Goal: Entertainment & Leisure: Consume media (video, audio)

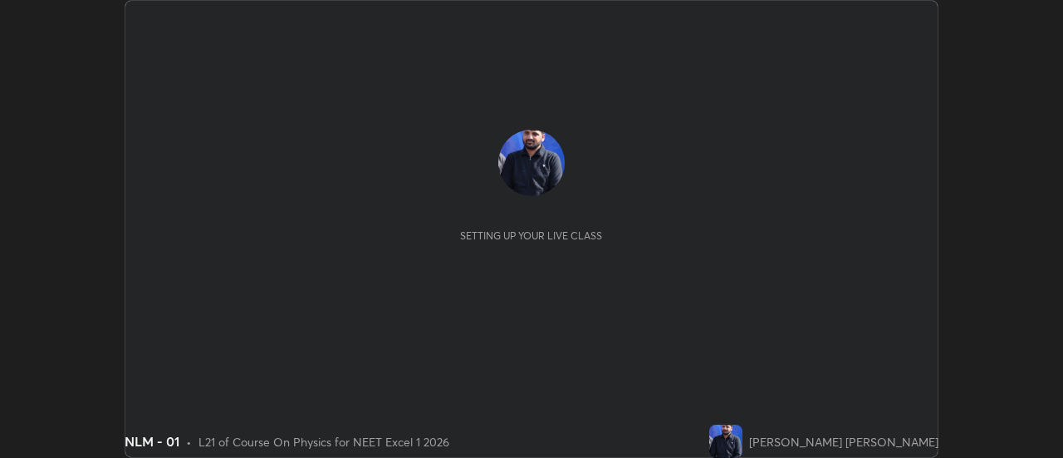
scroll to position [458, 1062]
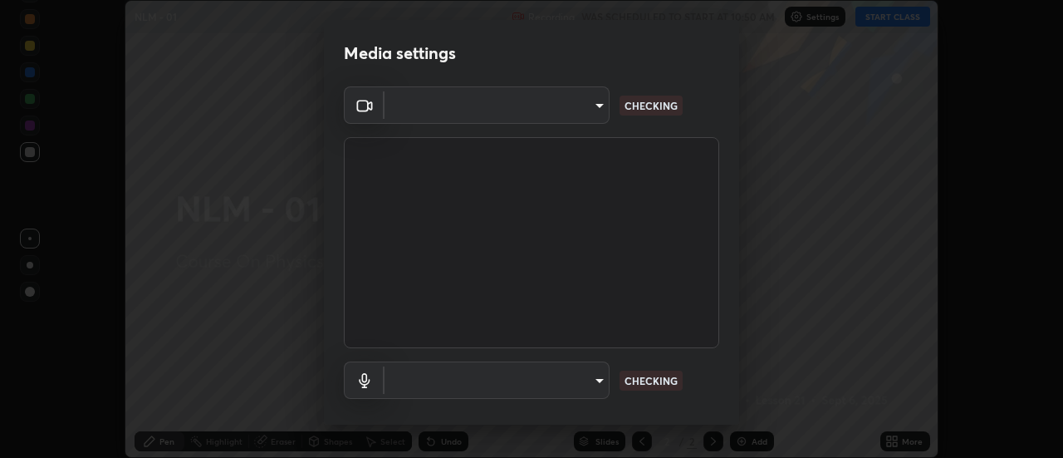
type input "44134bf7a8d99afe64d27264e9a53929b478b2256661848a109f17fa299ca795"
type input "default"
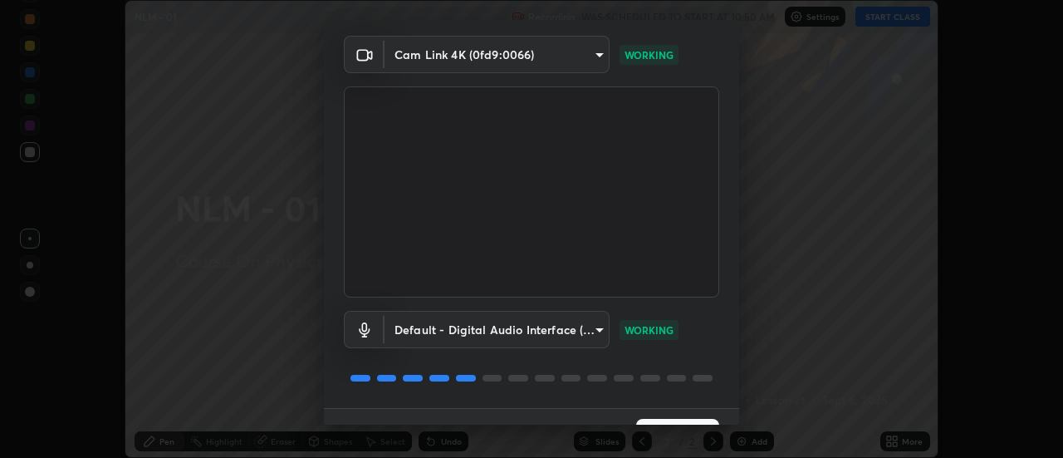
scroll to position [87, 0]
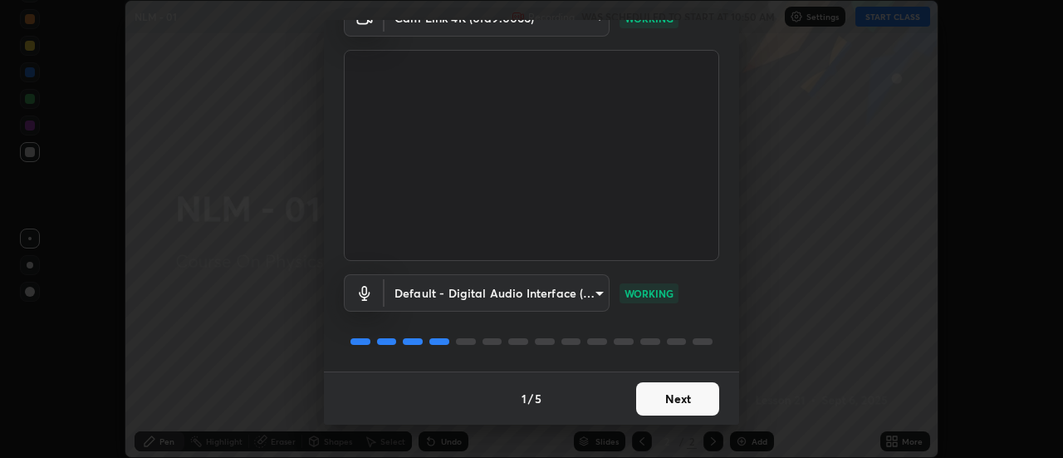
click at [675, 407] on button "Next" at bounding box center [677, 398] width 83 height 33
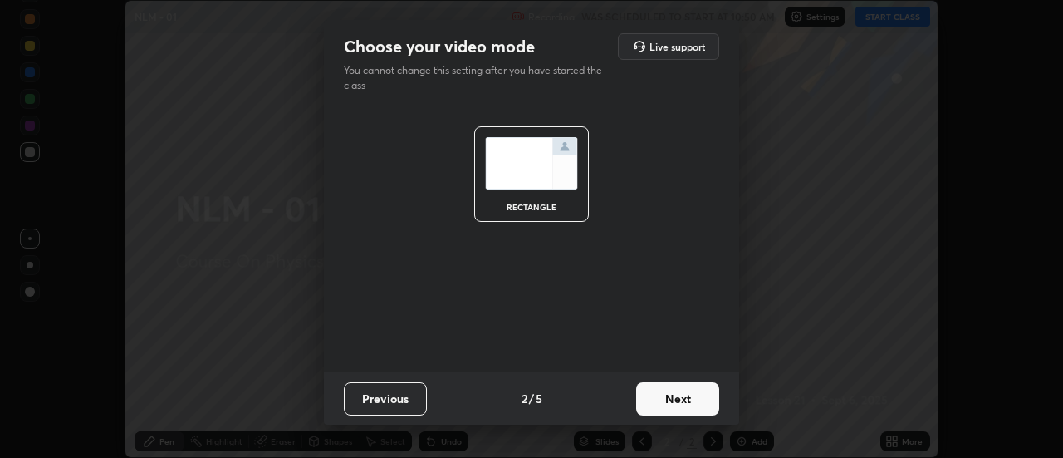
click at [678, 406] on button "Next" at bounding box center [677, 398] width 83 height 33
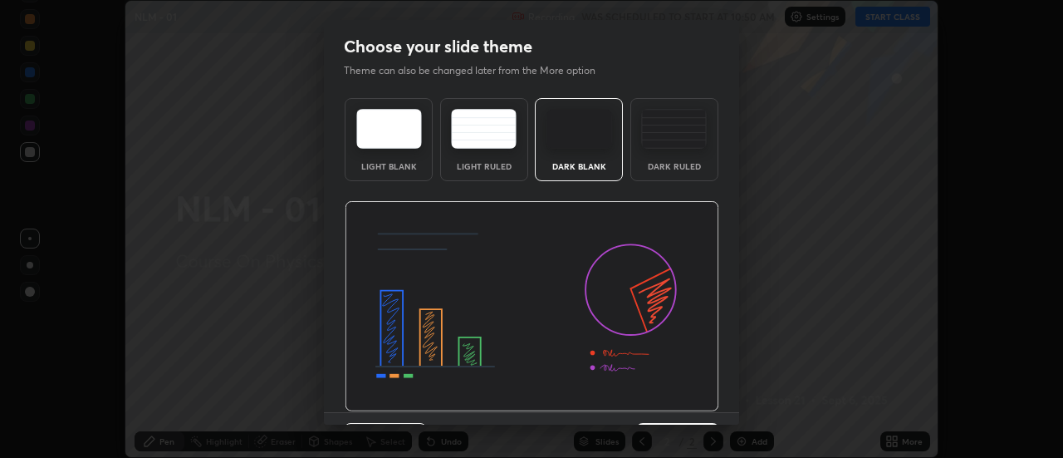
click at [682, 406] on img at bounding box center [532, 306] width 374 height 211
click at [683, 402] on img at bounding box center [532, 306] width 374 height 211
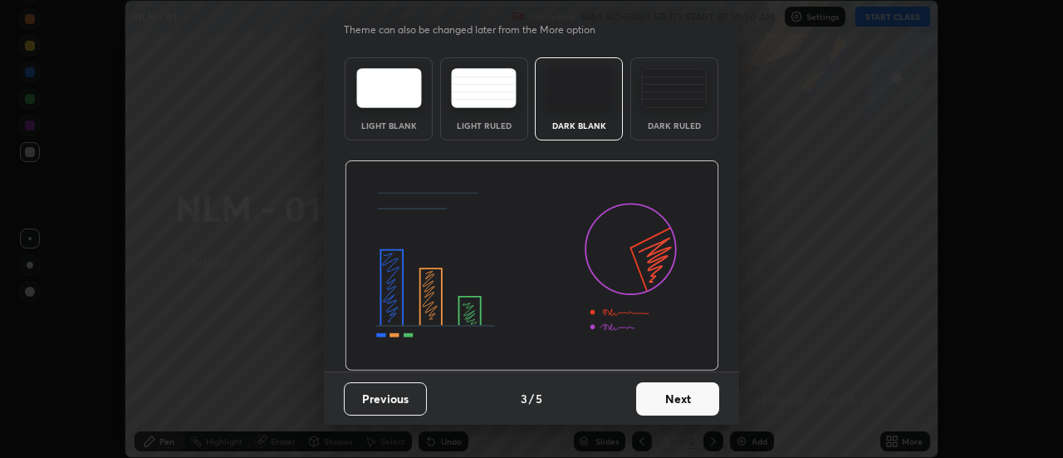
click at [687, 402] on button "Next" at bounding box center [677, 398] width 83 height 33
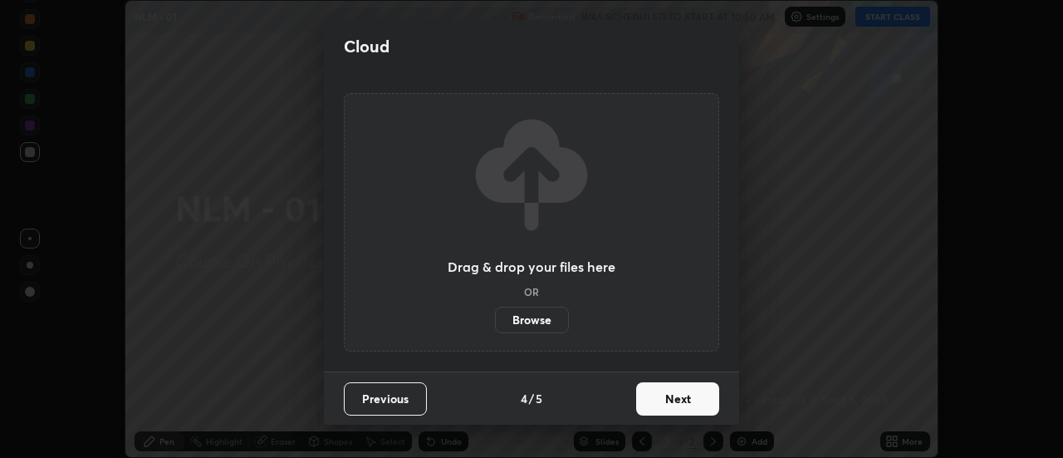
scroll to position [0, 0]
click at [688, 401] on button "Next" at bounding box center [677, 398] width 83 height 33
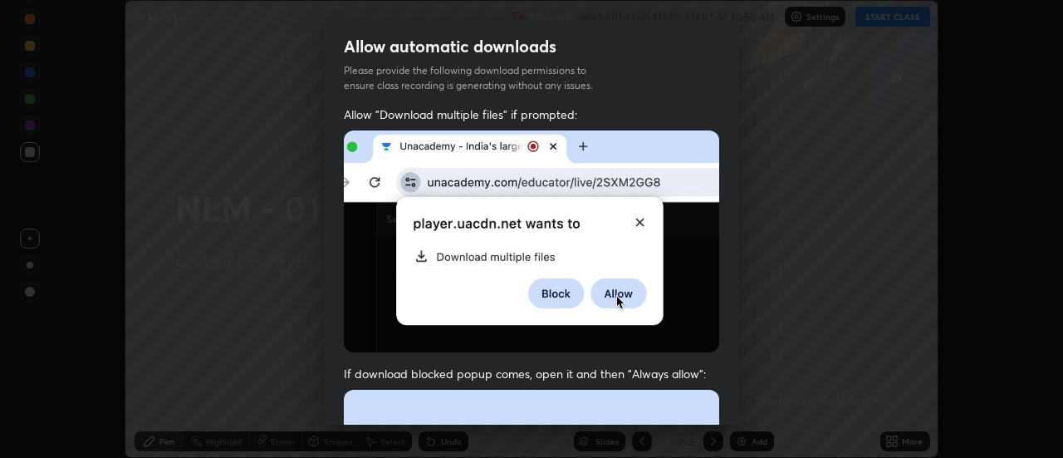
click at [698, 338] on img at bounding box center [531, 241] width 375 height 222
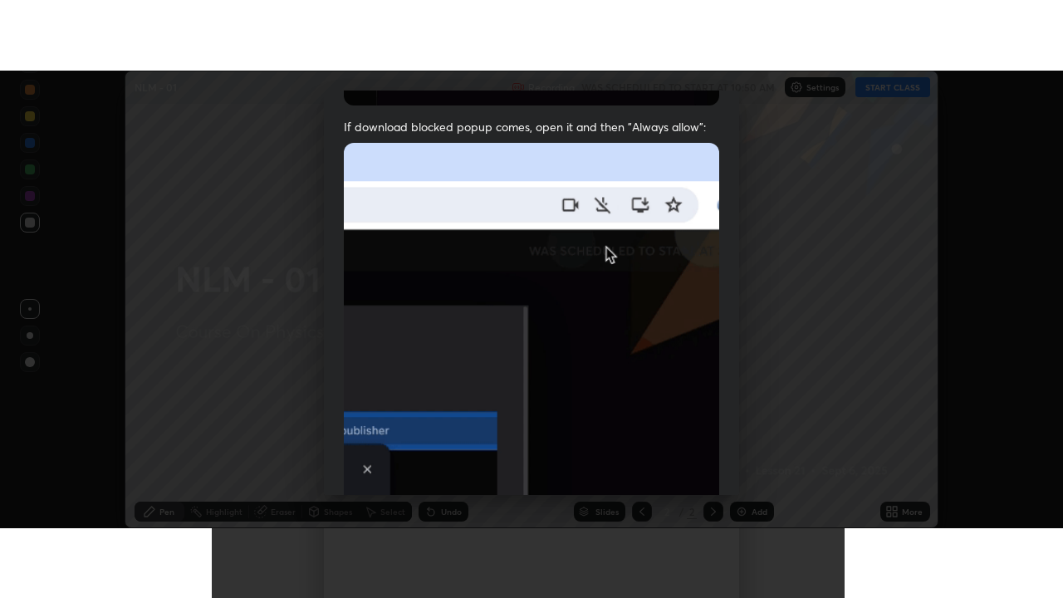
scroll to position [426, 0]
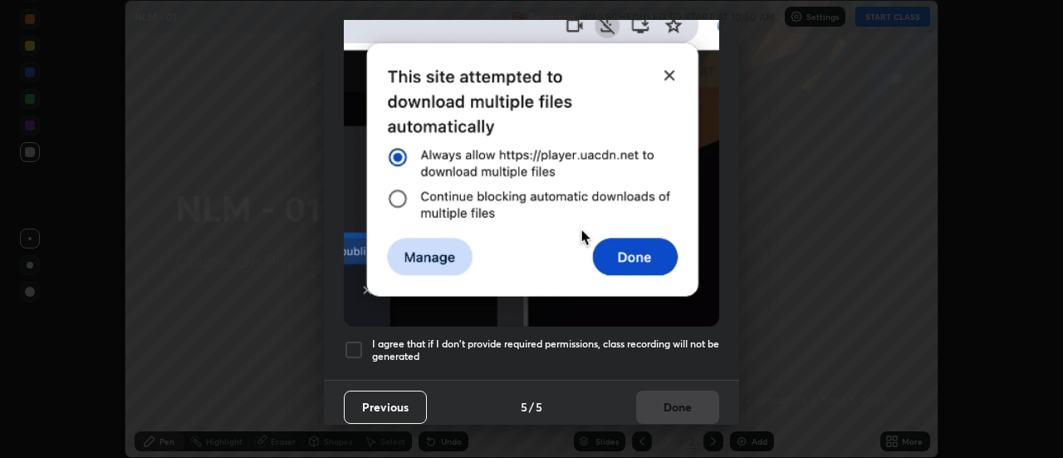
click at [693, 346] on h5 "I agree that if I don't provide required permissions, class recording will not …" at bounding box center [545, 350] width 347 height 26
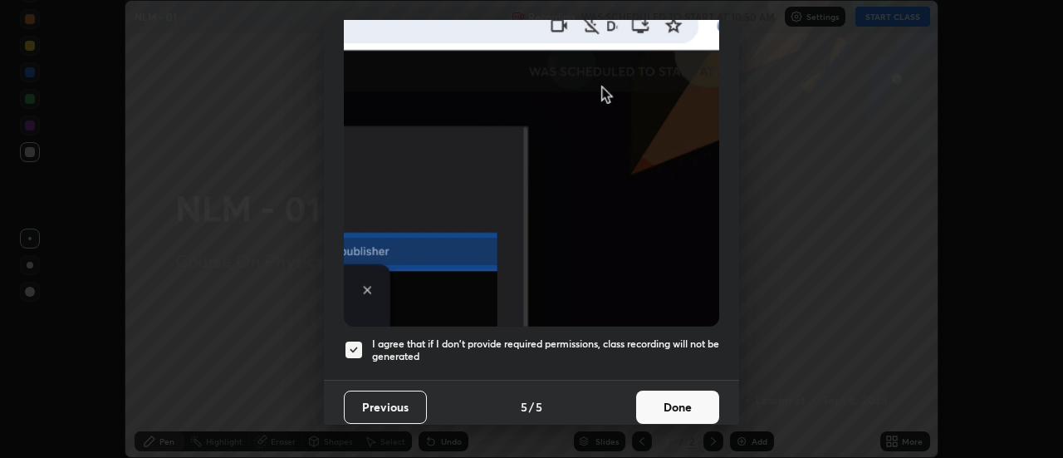
click at [680, 399] on button "Done" at bounding box center [677, 406] width 83 height 33
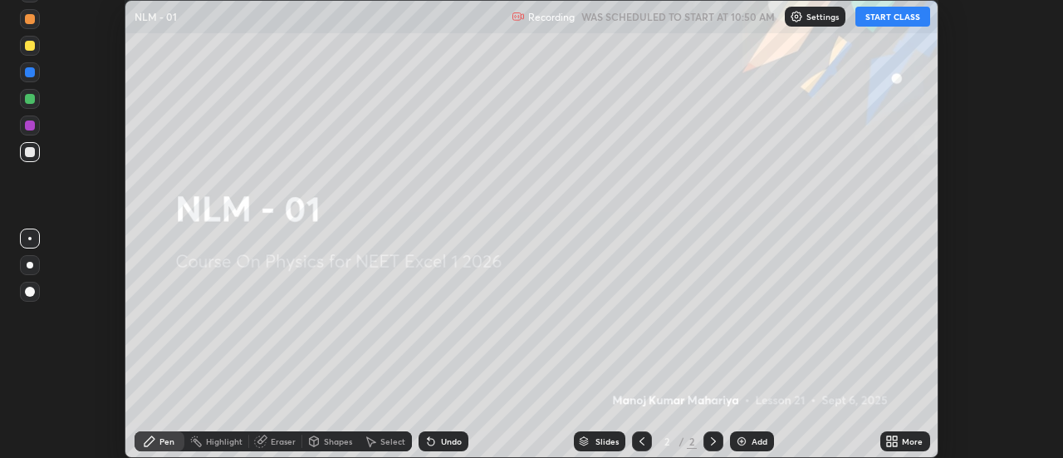
click at [894, 444] on icon at bounding box center [895, 444] width 4 height 4
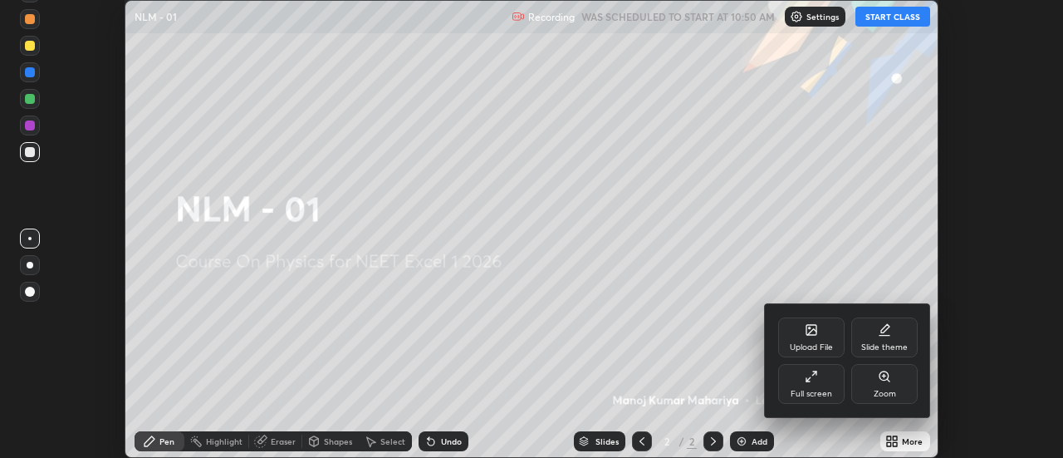
click at [817, 401] on div "Full screen" at bounding box center [811, 384] width 66 height 40
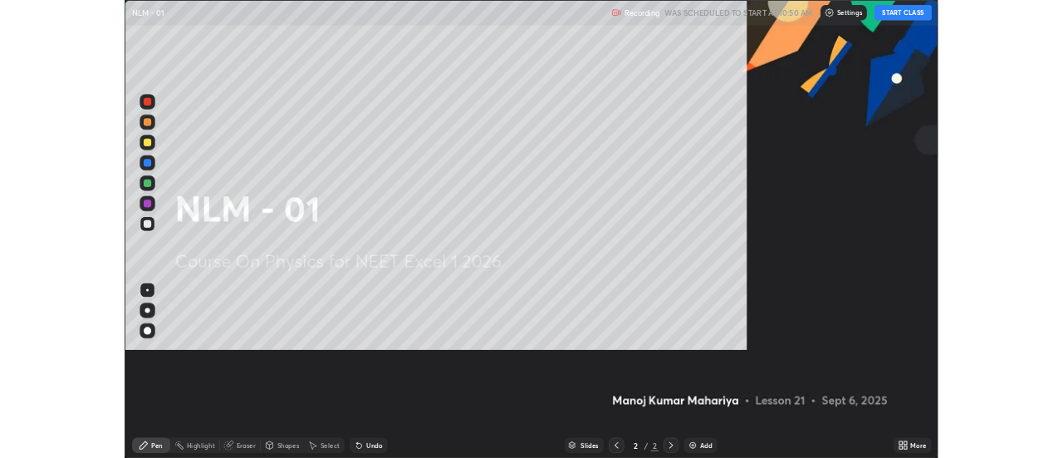
scroll to position [598, 1063]
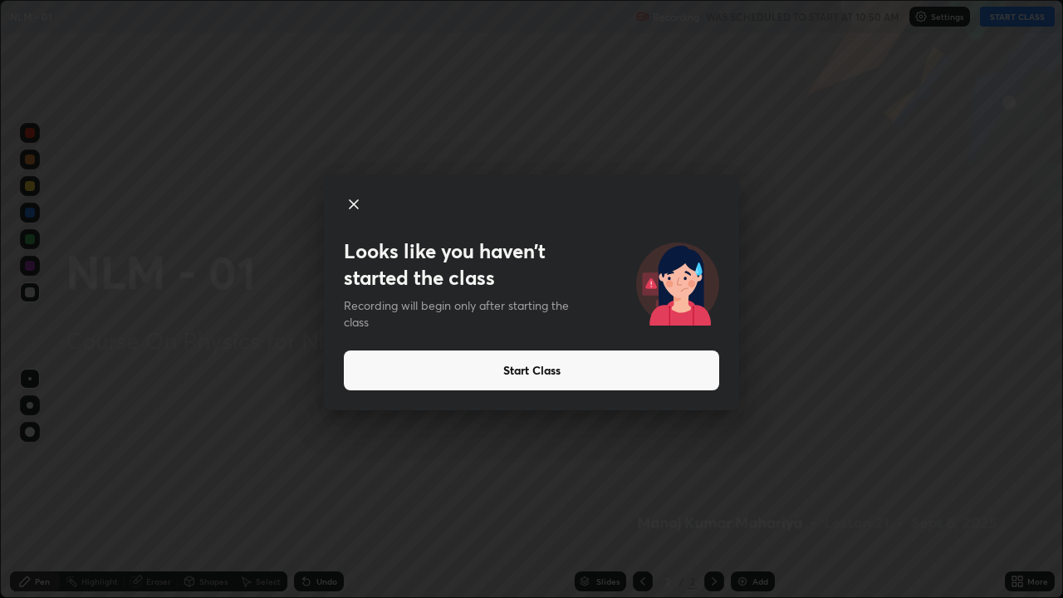
click at [708, 384] on button "Start Class" at bounding box center [531, 370] width 375 height 40
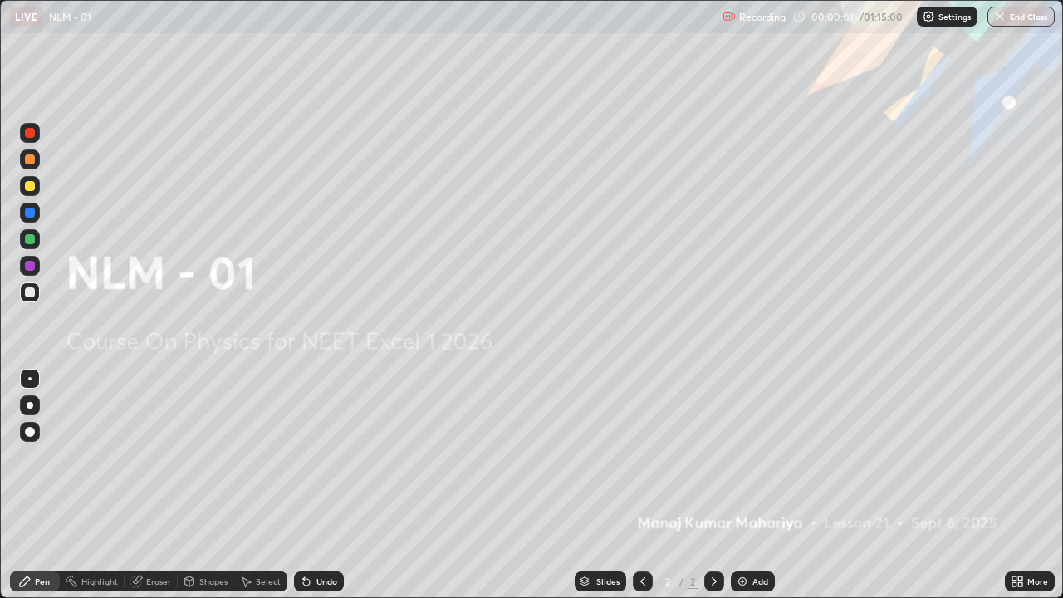
click at [742, 457] on img at bounding box center [742, 581] width 13 height 13
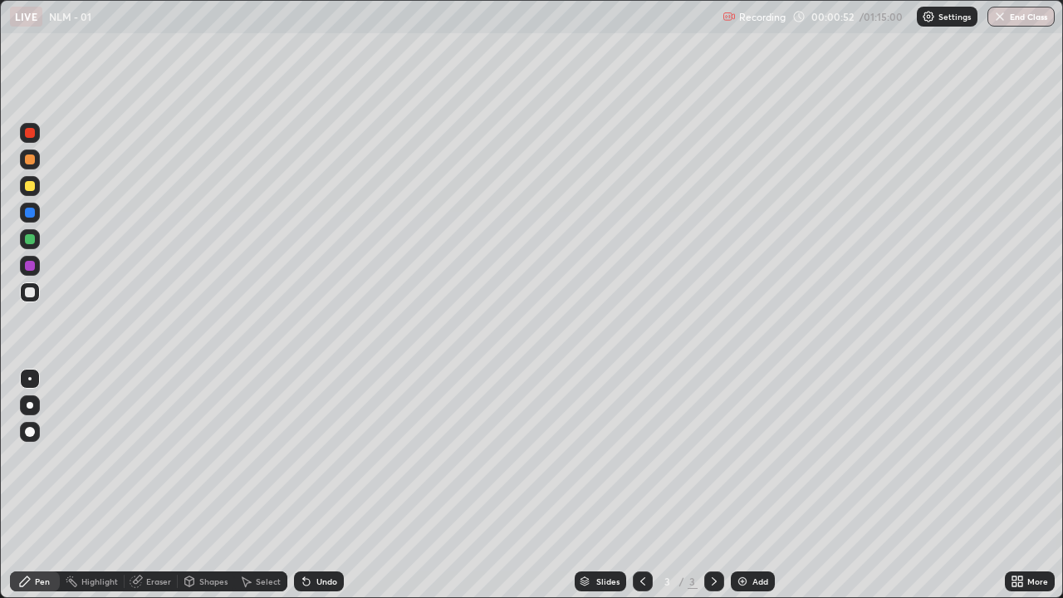
click at [29, 294] on div at bounding box center [30, 292] width 10 height 10
click at [31, 292] on div at bounding box center [30, 292] width 10 height 10
click at [32, 406] on div at bounding box center [30, 405] width 7 height 7
click at [747, 457] on div "Add" at bounding box center [753, 581] width 44 height 20
click at [29, 290] on div at bounding box center [30, 292] width 10 height 10
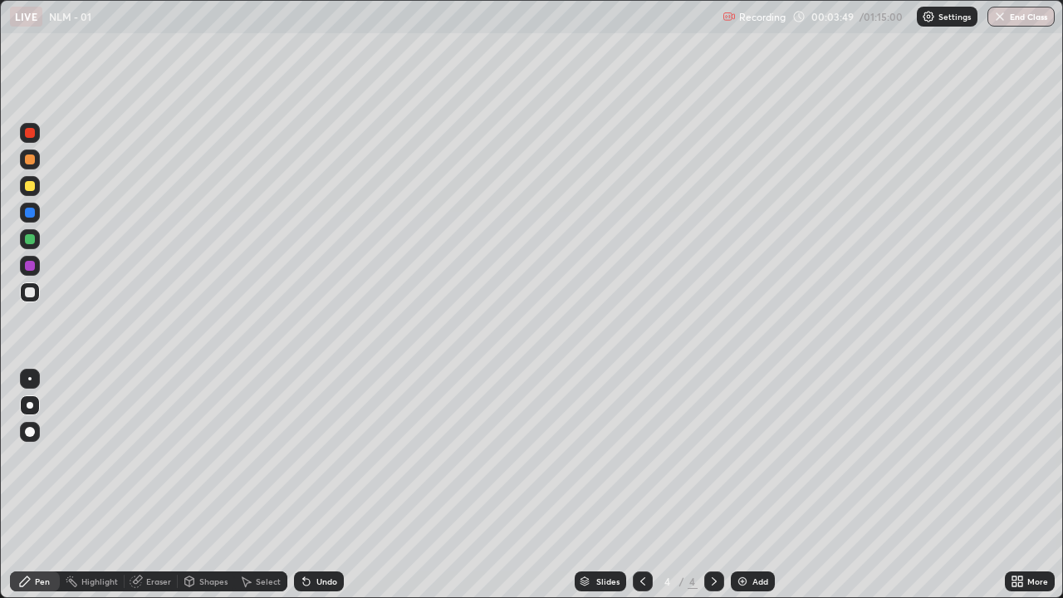
click at [303, 457] on icon at bounding box center [304, 578] width 2 height 2
click at [740, 457] on img at bounding box center [742, 581] width 13 height 13
click at [29, 293] on div at bounding box center [30, 292] width 10 height 10
click at [303, 457] on icon at bounding box center [306, 582] width 7 height 7
click at [203, 457] on div "Shapes" at bounding box center [213, 581] width 28 height 8
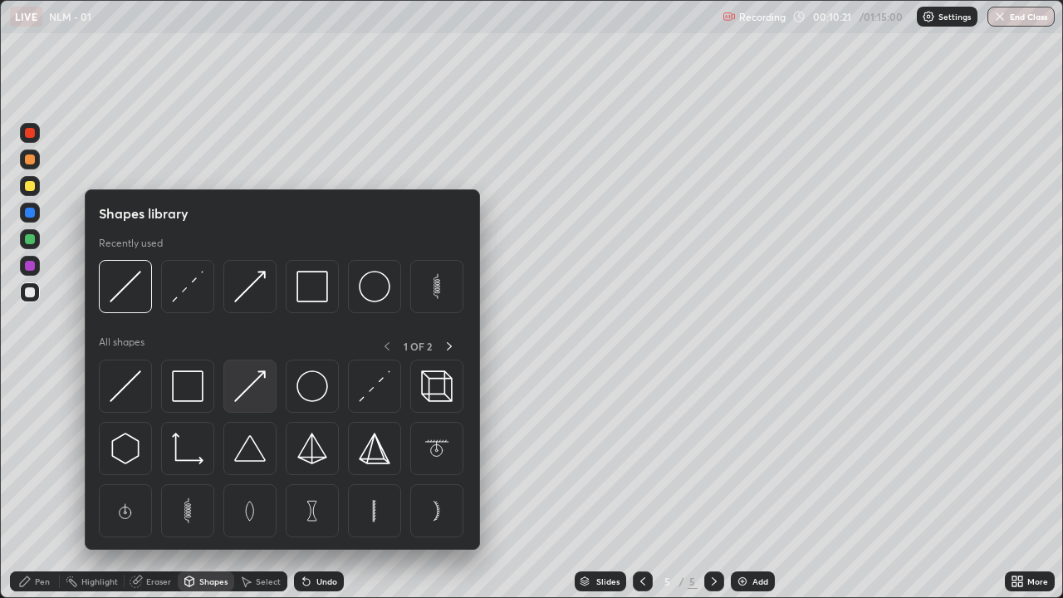
click at [245, 388] on img at bounding box center [250, 386] width 32 height 32
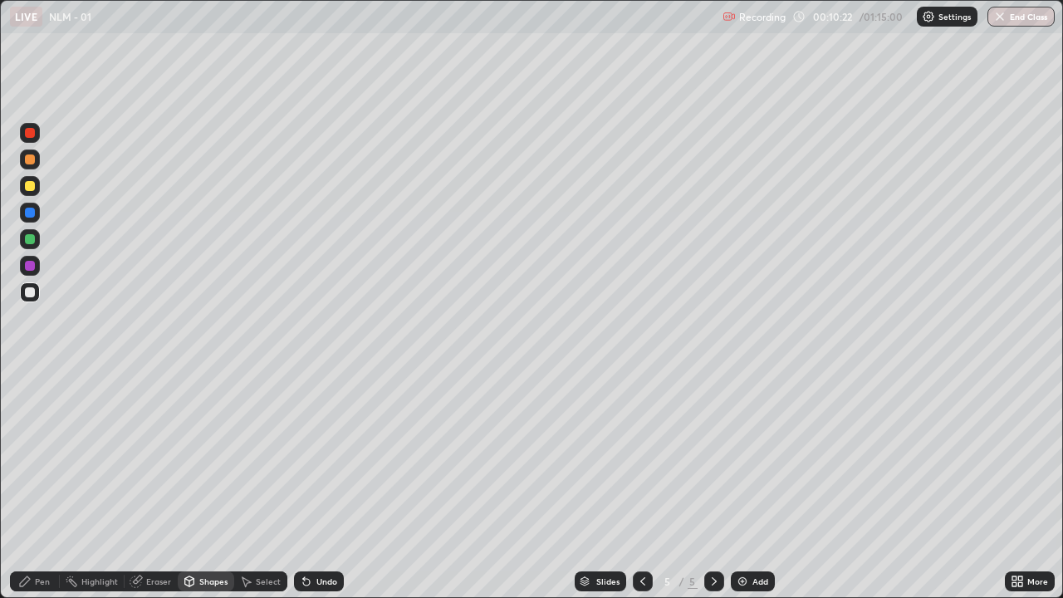
click at [31, 185] on div at bounding box center [30, 186] width 10 height 10
click at [32, 457] on div "Pen" at bounding box center [35, 581] width 50 height 20
click at [311, 457] on div "Undo" at bounding box center [319, 581] width 50 height 20
click at [316, 457] on div "Undo" at bounding box center [326, 581] width 21 height 8
click at [313, 457] on div "Undo" at bounding box center [319, 581] width 50 height 20
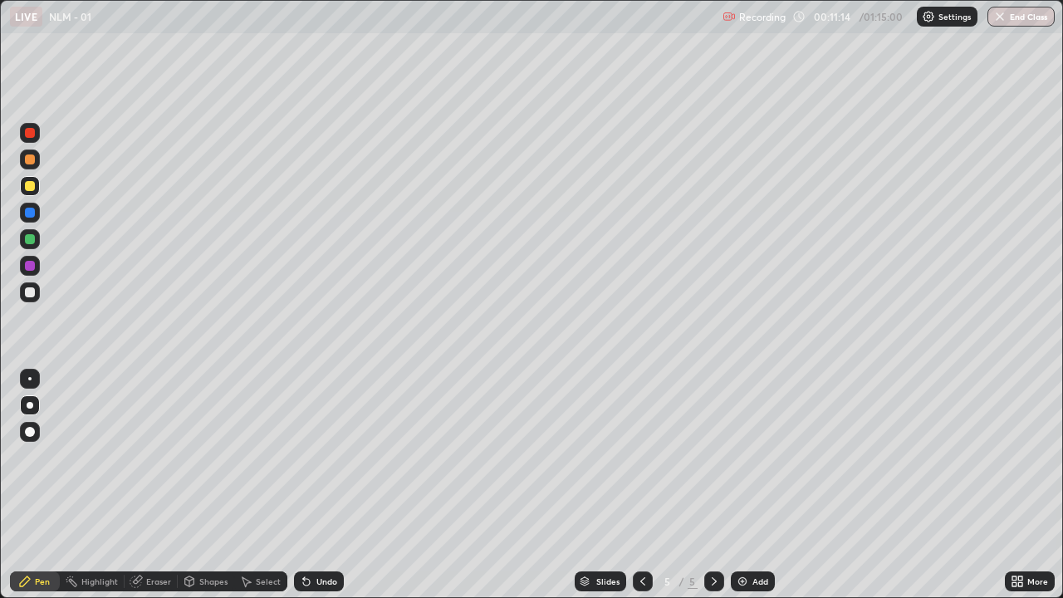
click at [736, 457] on img at bounding box center [742, 581] width 13 height 13
click at [0, 457] on div "Pen Highlight Eraser Shapes Select Undo Slides 6 / 6 Add More" at bounding box center [531, 581] width 1063 height 33
click at [309, 457] on icon at bounding box center [306, 581] width 13 height 13
click at [306, 457] on icon at bounding box center [306, 582] width 7 height 7
click at [304, 457] on icon at bounding box center [306, 582] width 7 height 7
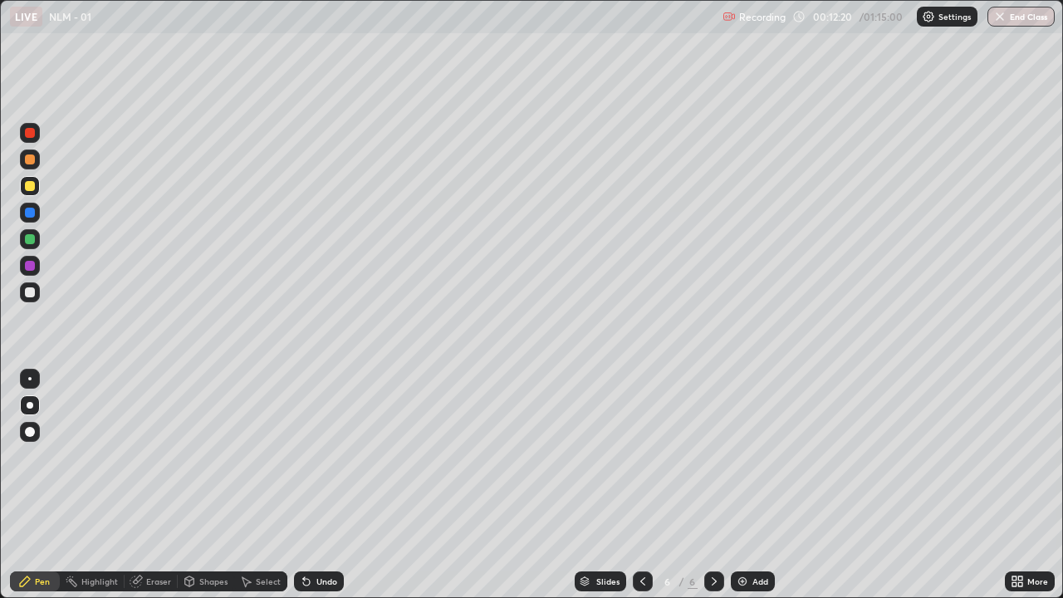
click at [307, 457] on icon at bounding box center [306, 581] width 13 height 13
click at [303, 457] on icon at bounding box center [306, 582] width 7 height 7
click at [301, 457] on icon at bounding box center [306, 581] width 13 height 13
click at [306, 457] on icon at bounding box center [306, 582] width 7 height 7
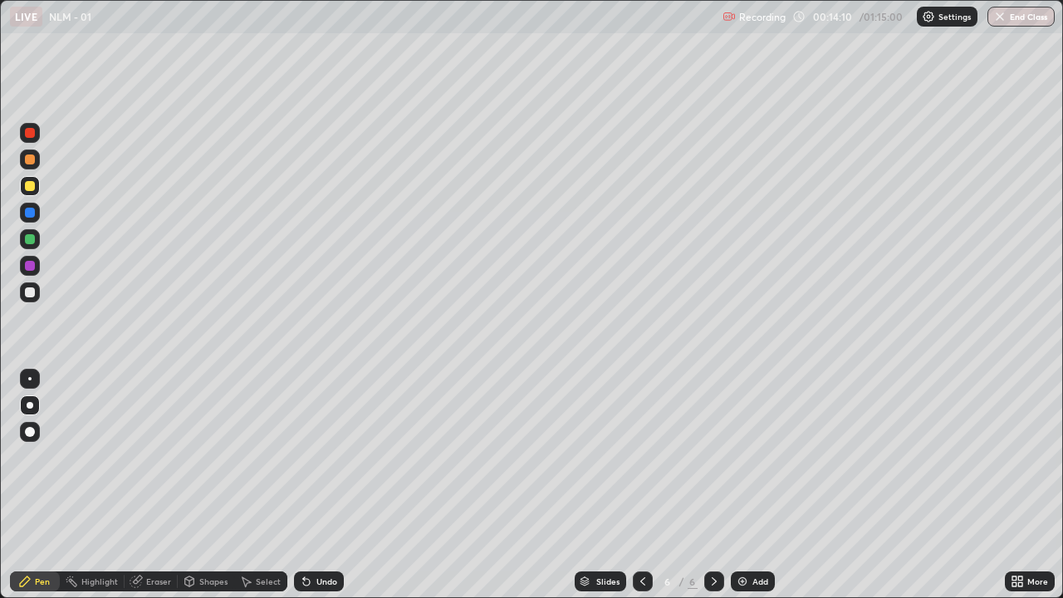
click at [641, 457] on icon at bounding box center [642, 581] width 13 height 13
click at [712, 457] on icon at bounding box center [713, 581] width 13 height 13
click at [720, 457] on div at bounding box center [714, 581] width 20 height 20
click at [742, 457] on img at bounding box center [742, 581] width 13 height 13
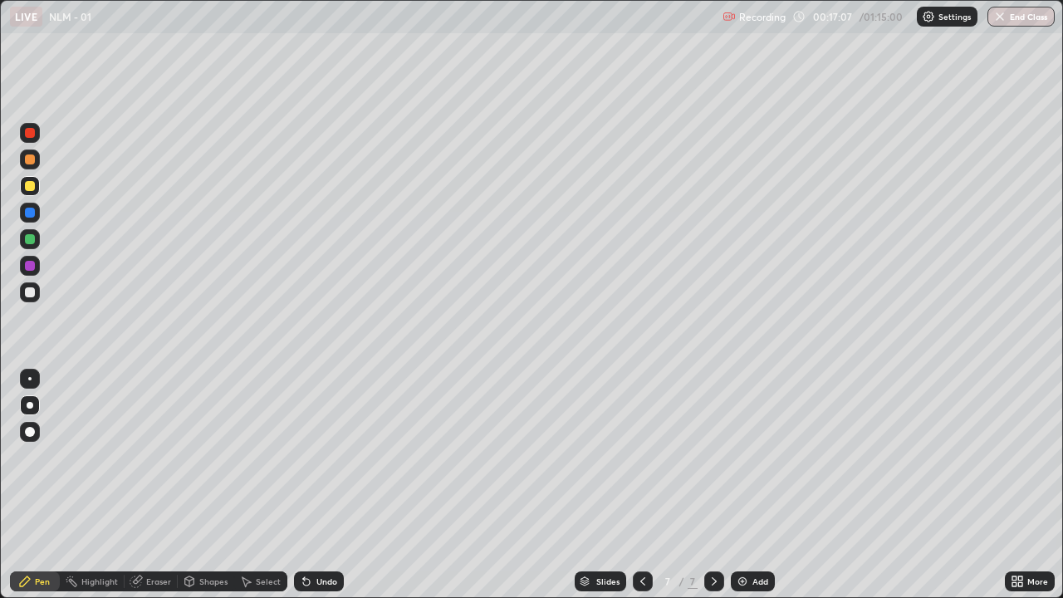
click at [31, 291] on div at bounding box center [30, 292] width 10 height 10
click at [303, 457] on icon at bounding box center [306, 582] width 7 height 7
click at [311, 457] on div "Undo" at bounding box center [319, 581] width 50 height 20
click at [304, 457] on icon at bounding box center [306, 582] width 7 height 7
click at [303, 457] on icon at bounding box center [304, 578] width 2 height 2
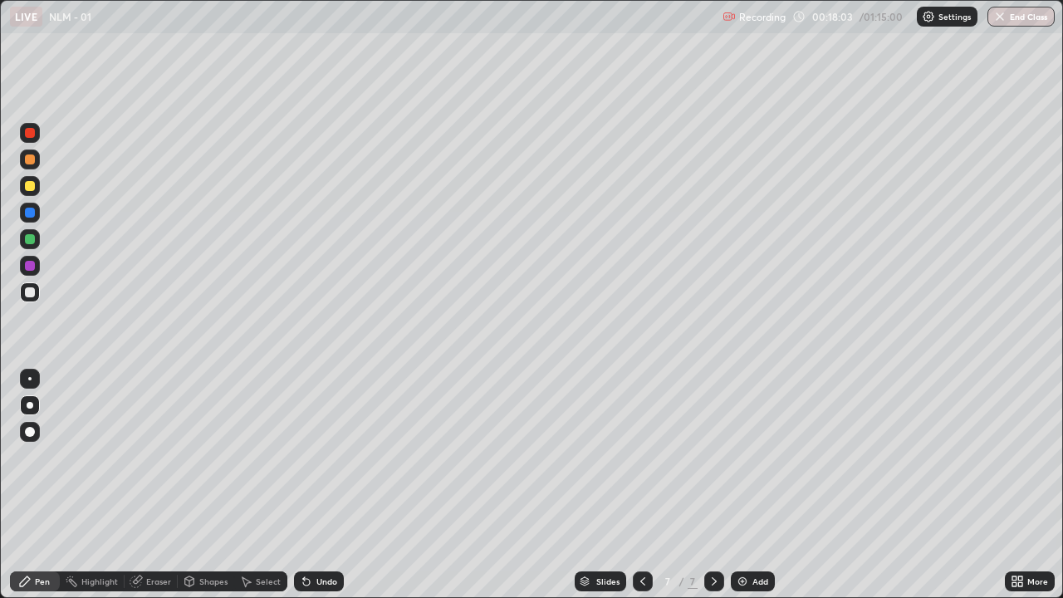
click at [309, 457] on icon at bounding box center [306, 581] width 13 height 13
click at [303, 457] on icon at bounding box center [304, 578] width 2 height 2
click at [307, 457] on icon at bounding box center [306, 581] width 13 height 13
click at [316, 457] on div "Undo" at bounding box center [326, 581] width 21 height 8
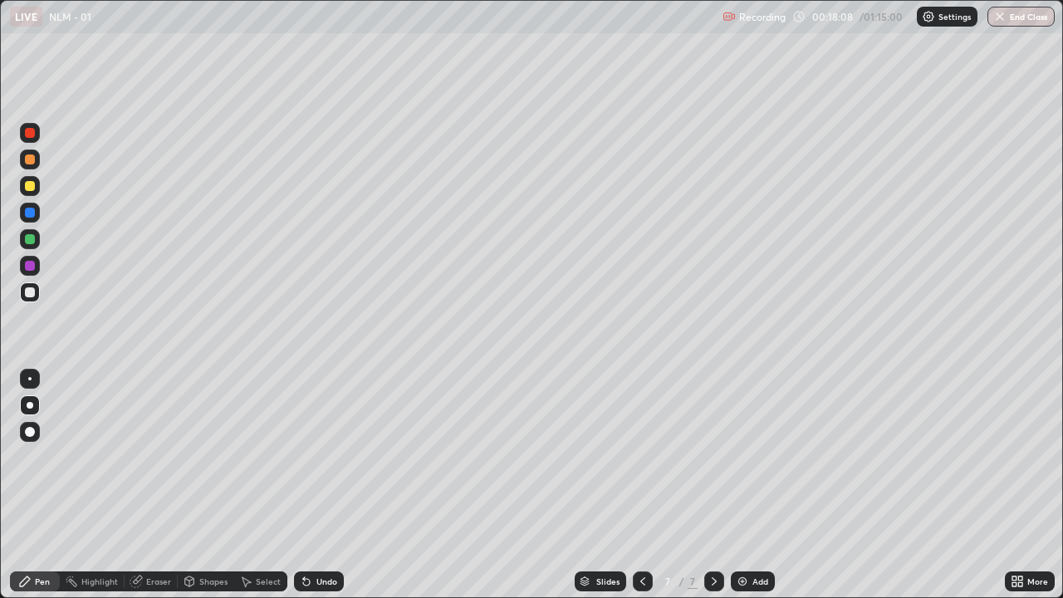
click at [316, 457] on div "Undo" at bounding box center [326, 581] width 21 height 8
click at [313, 457] on div "Undo" at bounding box center [319, 581] width 50 height 20
click at [318, 457] on div "Undo" at bounding box center [326, 581] width 21 height 8
click at [738, 457] on img at bounding box center [742, 581] width 13 height 13
click at [303, 457] on icon at bounding box center [306, 581] width 13 height 13
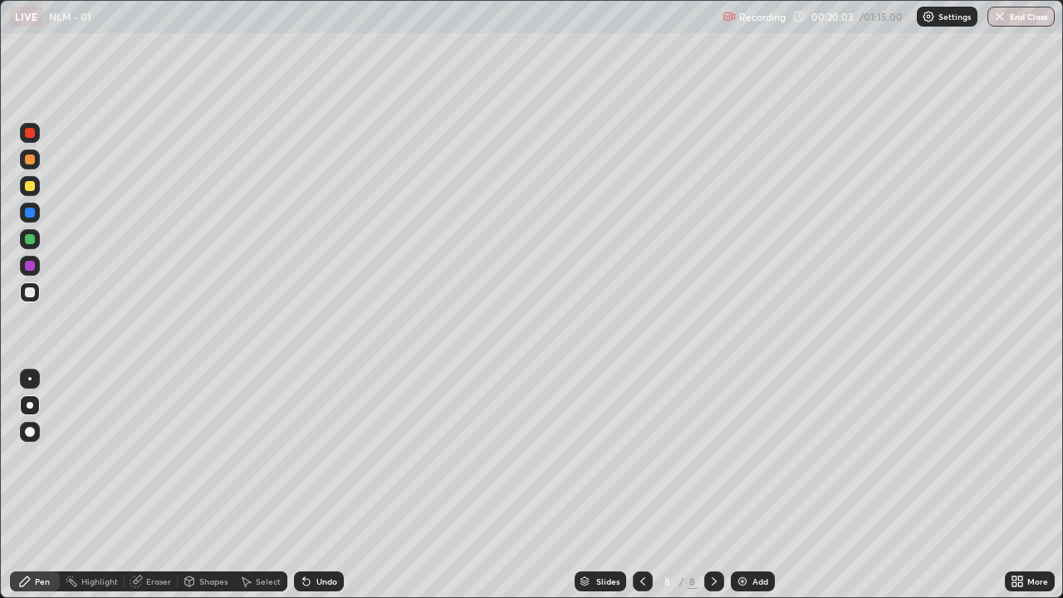
click at [304, 457] on icon at bounding box center [306, 582] width 7 height 7
click at [312, 457] on div "Undo" at bounding box center [319, 581] width 50 height 20
click at [321, 457] on div "Undo" at bounding box center [326, 581] width 21 height 8
click at [320, 457] on div "Undo" at bounding box center [326, 581] width 21 height 8
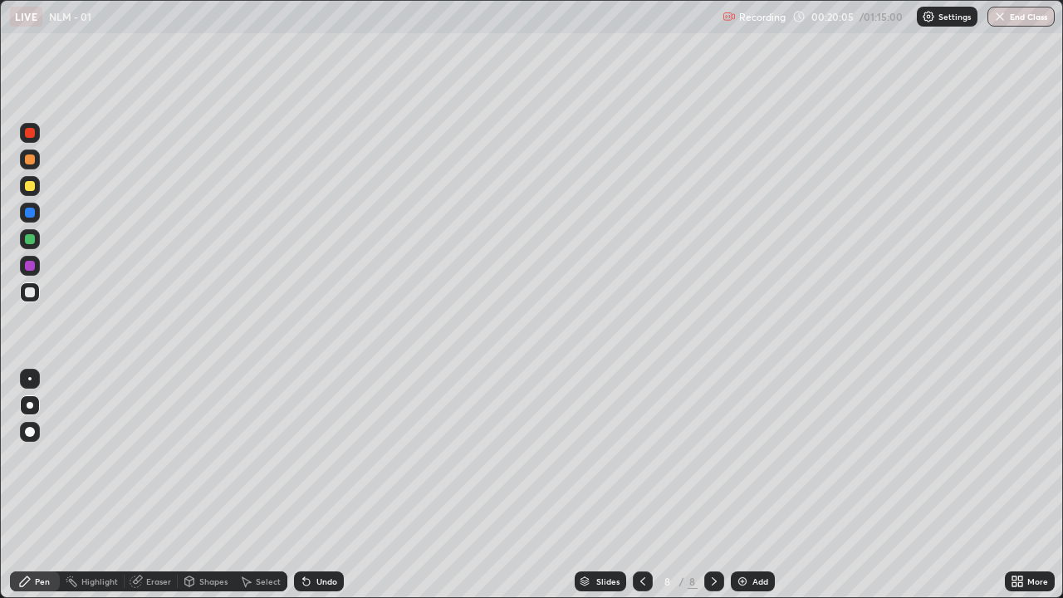
click at [320, 457] on div "Undo" at bounding box center [326, 581] width 21 height 8
click at [318, 457] on div "Undo" at bounding box center [326, 581] width 21 height 8
click at [323, 457] on div "Undo" at bounding box center [326, 581] width 21 height 8
click at [303, 457] on icon at bounding box center [306, 582] width 7 height 7
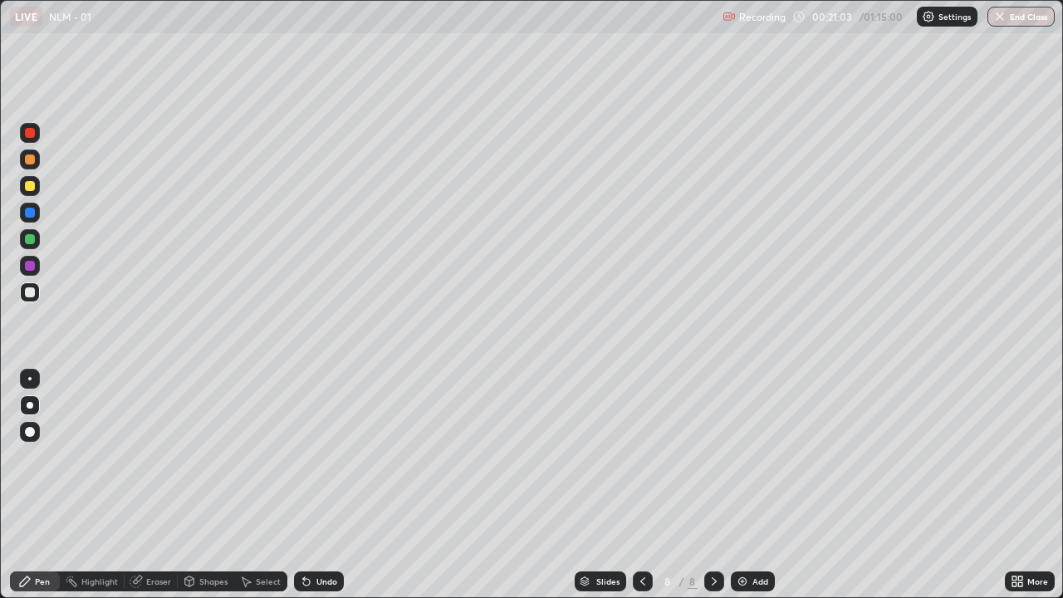
click at [309, 457] on icon at bounding box center [306, 581] width 13 height 13
click at [307, 457] on icon at bounding box center [306, 581] width 13 height 13
click at [307, 457] on icon at bounding box center [306, 582] width 7 height 7
click at [637, 457] on icon at bounding box center [642, 581] width 13 height 13
click at [712, 457] on icon at bounding box center [713, 581] width 13 height 13
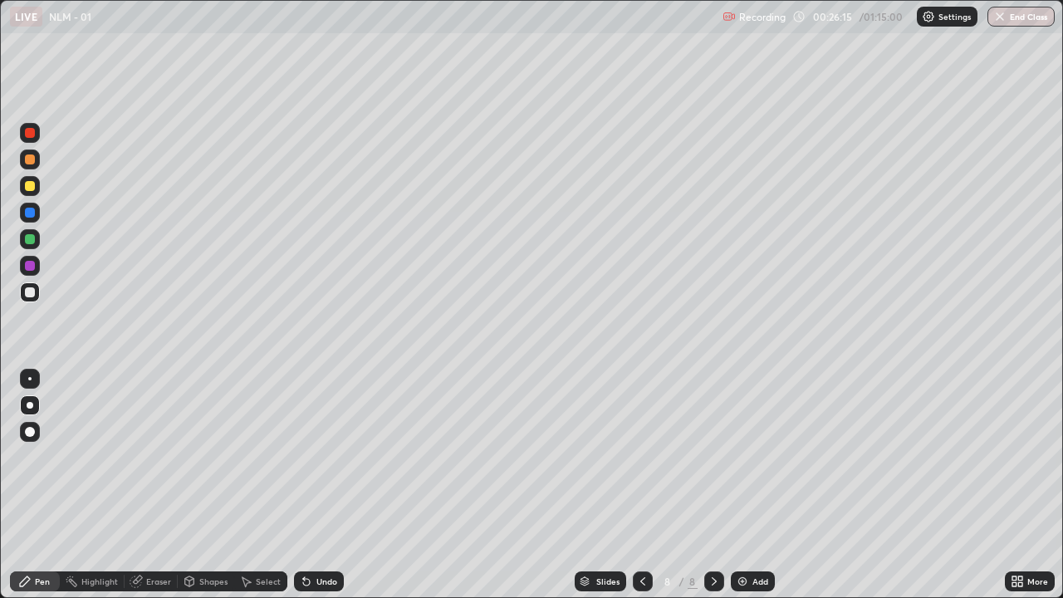
click at [749, 457] on div "Add" at bounding box center [753, 581] width 44 height 20
click at [303, 457] on icon at bounding box center [306, 582] width 7 height 7
click at [305, 457] on icon at bounding box center [306, 582] width 7 height 7
click at [307, 457] on icon at bounding box center [306, 582] width 7 height 7
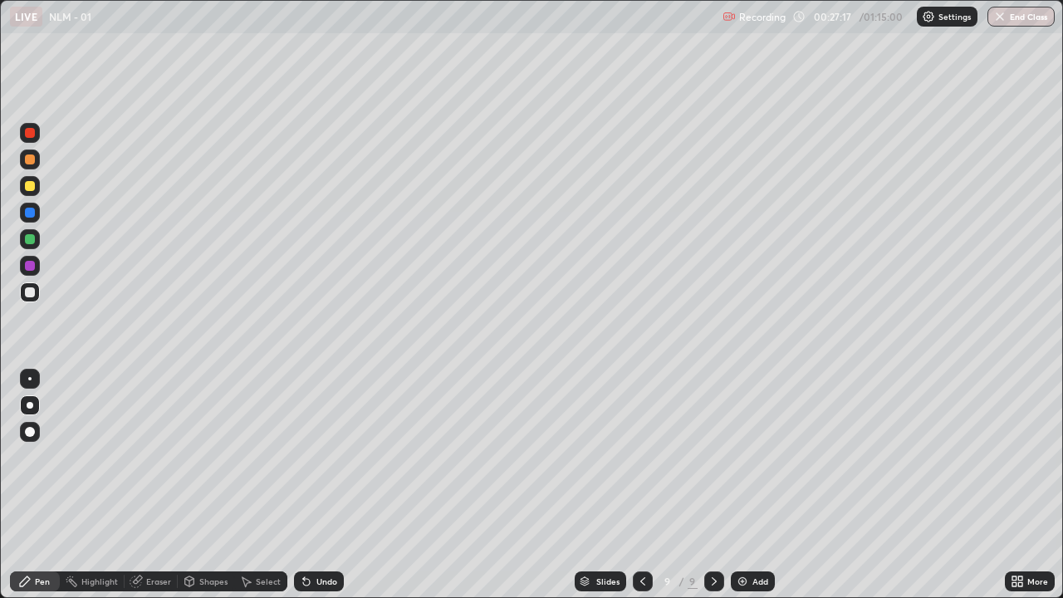
click at [303, 457] on icon at bounding box center [306, 582] width 7 height 7
click at [27, 294] on div at bounding box center [30, 292] width 10 height 10
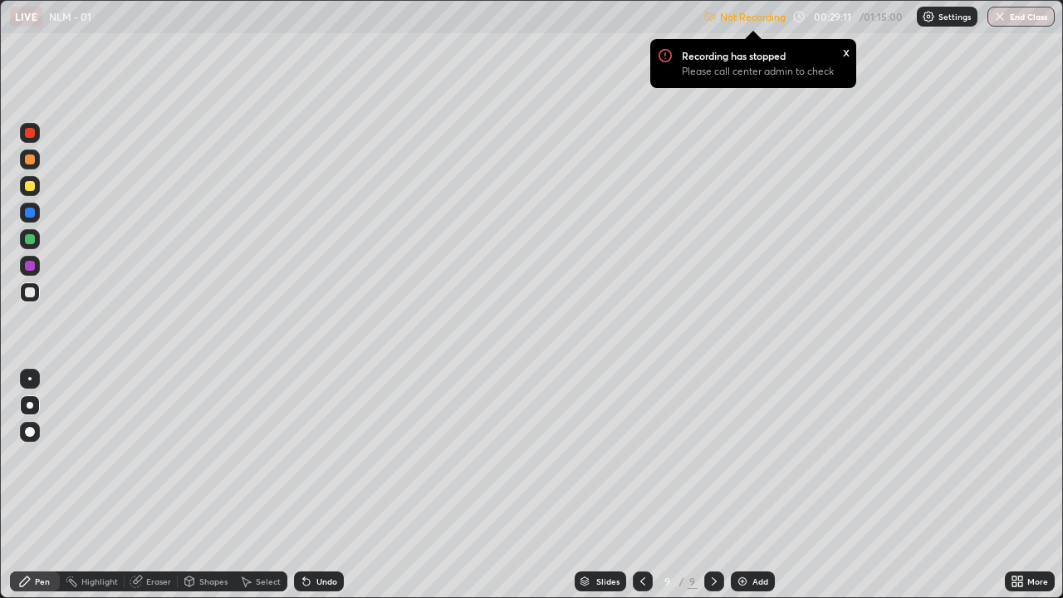
click at [843, 56] on div "x" at bounding box center [846, 50] width 7 height 17
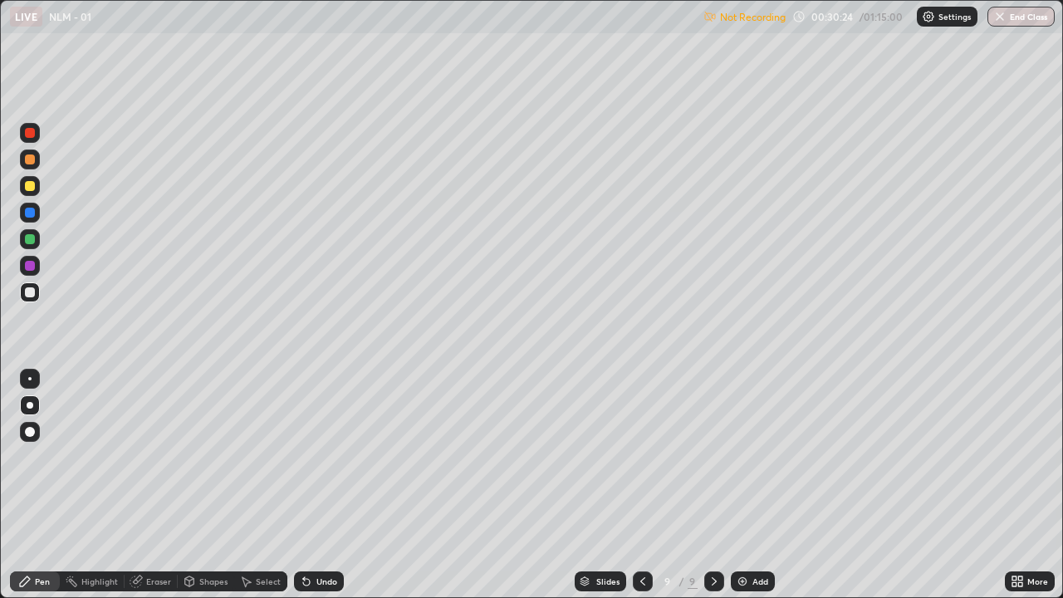
click at [313, 457] on div "Undo" at bounding box center [319, 581] width 50 height 20
click at [36, 192] on div at bounding box center [30, 186] width 20 height 20
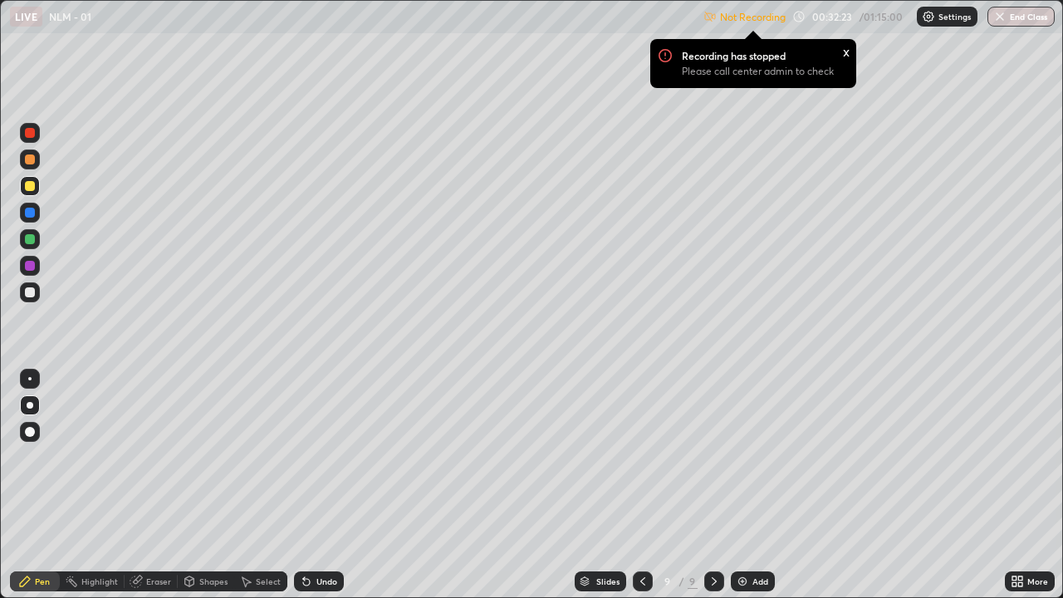
click at [752, 457] on div "Add" at bounding box center [753, 581] width 44 height 20
click at [27, 294] on div at bounding box center [30, 292] width 10 height 10
click at [862, 99] on div "Recording has stopped Please call center admin to check x" at bounding box center [753, 64] width 233 height 76
click at [864, 98] on div "Recording has stopped Please call center admin to check x" at bounding box center [753, 64] width 233 height 76
click at [29, 159] on div at bounding box center [30, 159] width 10 height 10
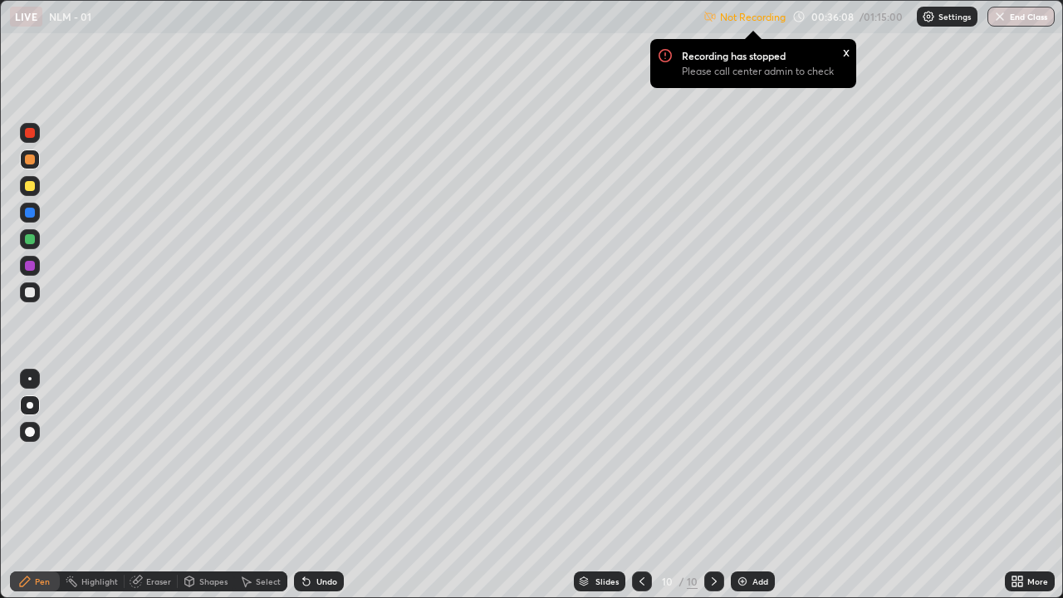
click at [748, 457] on div "Add" at bounding box center [753, 581] width 44 height 20
click at [32, 438] on div at bounding box center [30, 432] width 20 height 20
click at [214, 457] on div "Shapes" at bounding box center [213, 581] width 28 height 8
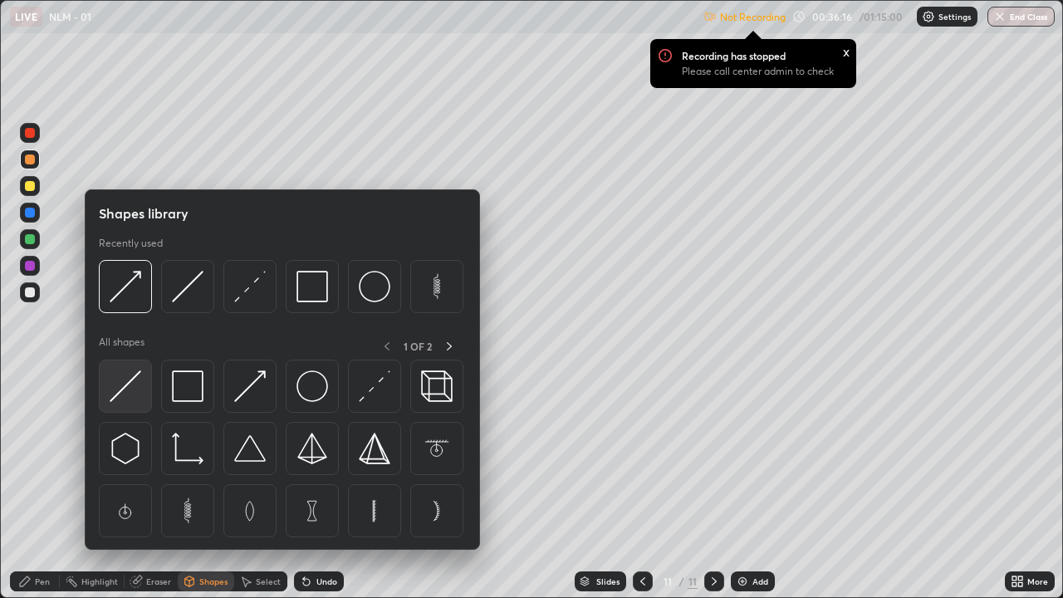
click at [128, 382] on img at bounding box center [126, 386] width 32 height 32
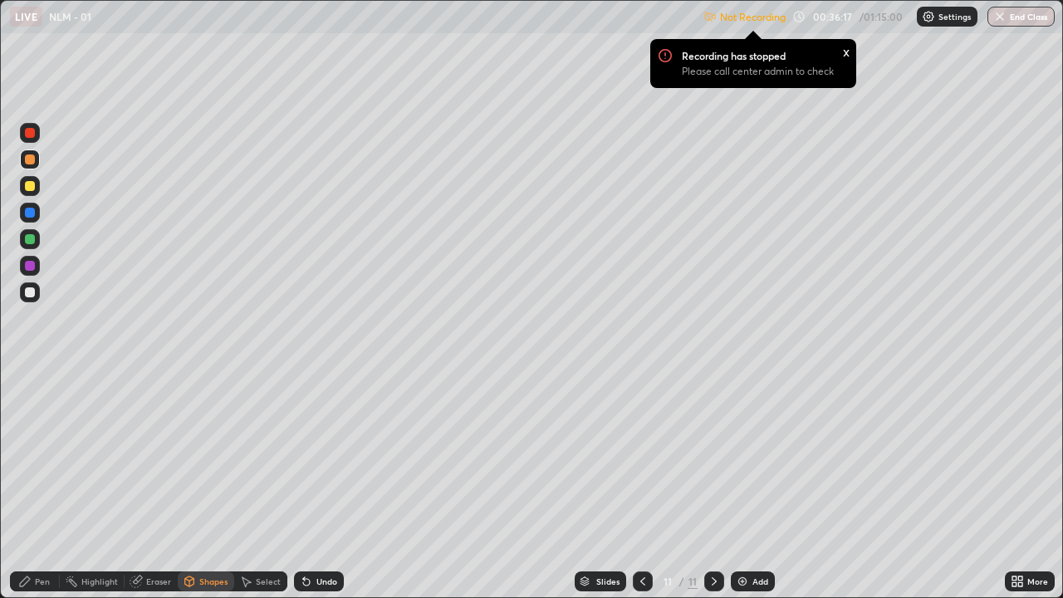
click at [32, 291] on div at bounding box center [30, 292] width 10 height 10
click at [44, 457] on div "Pen" at bounding box center [42, 581] width 15 height 8
click at [28, 292] on div at bounding box center [30, 292] width 10 height 10
click at [30, 160] on div at bounding box center [30, 159] width 10 height 10
click at [28, 264] on div at bounding box center [30, 266] width 10 height 10
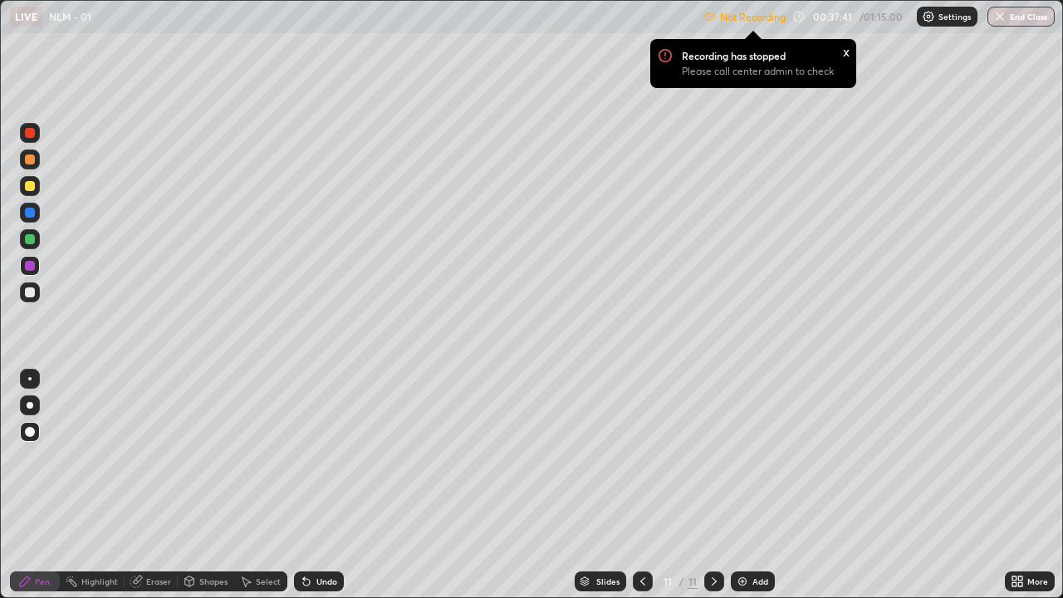
click at [30, 160] on div at bounding box center [30, 159] width 10 height 10
click at [747, 457] on img at bounding box center [742, 581] width 13 height 13
click at [33, 291] on div at bounding box center [30, 292] width 10 height 10
click at [30, 405] on div at bounding box center [30, 405] width 7 height 7
click at [210, 457] on div "Shapes" at bounding box center [206, 581] width 56 height 20
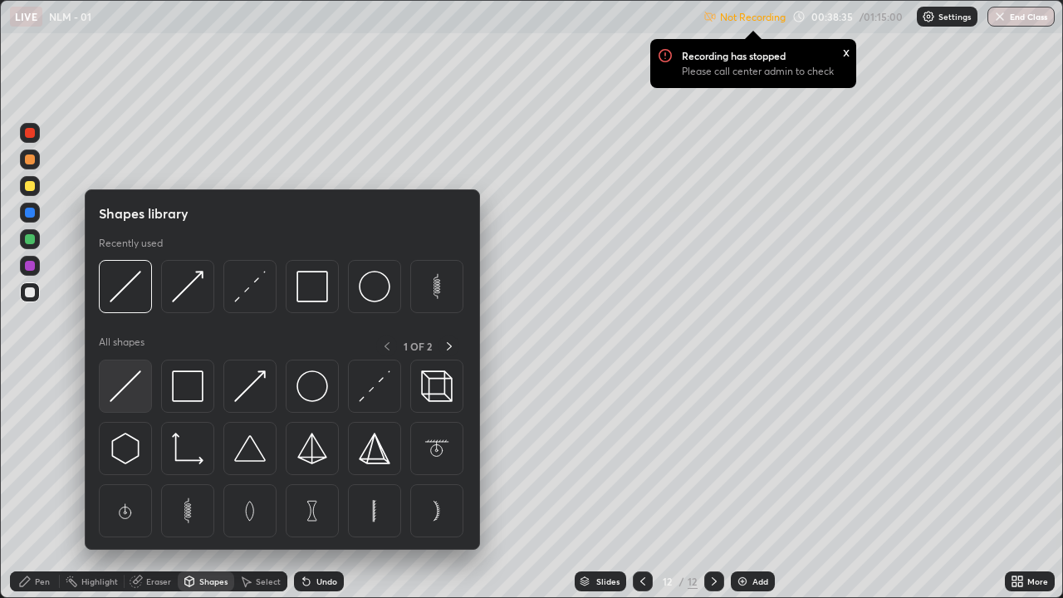
click at [130, 379] on img at bounding box center [126, 386] width 32 height 32
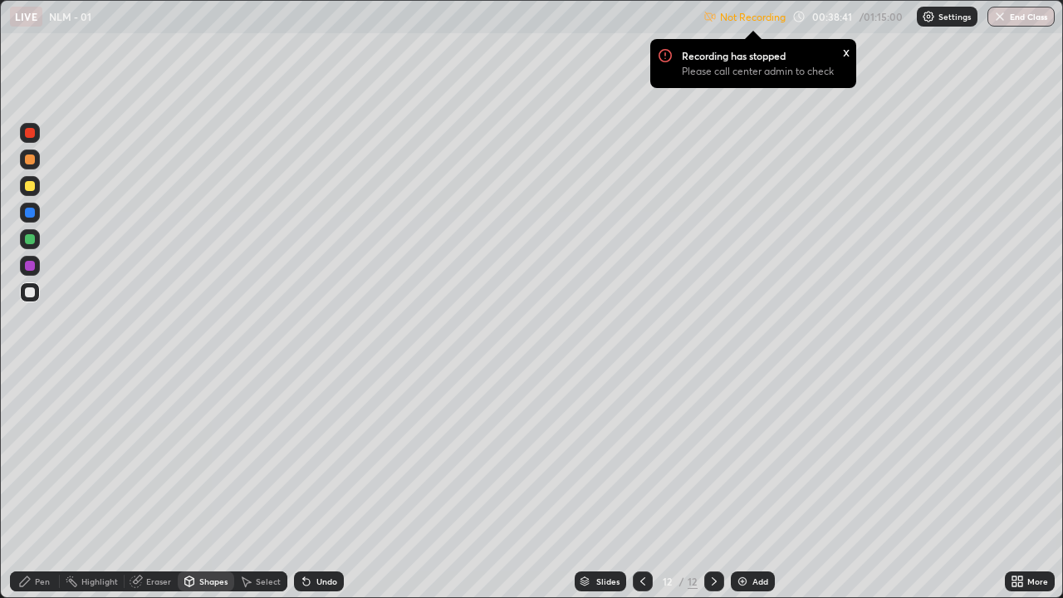
click at [32, 290] on div at bounding box center [30, 292] width 10 height 10
click at [43, 457] on div "Pen" at bounding box center [42, 581] width 15 height 8
click at [27, 292] on div at bounding box center [30, 292] width 10 height 10
click at [209, 457] on div "Shapes" at bounding box center [213, 581] width 28 height 8
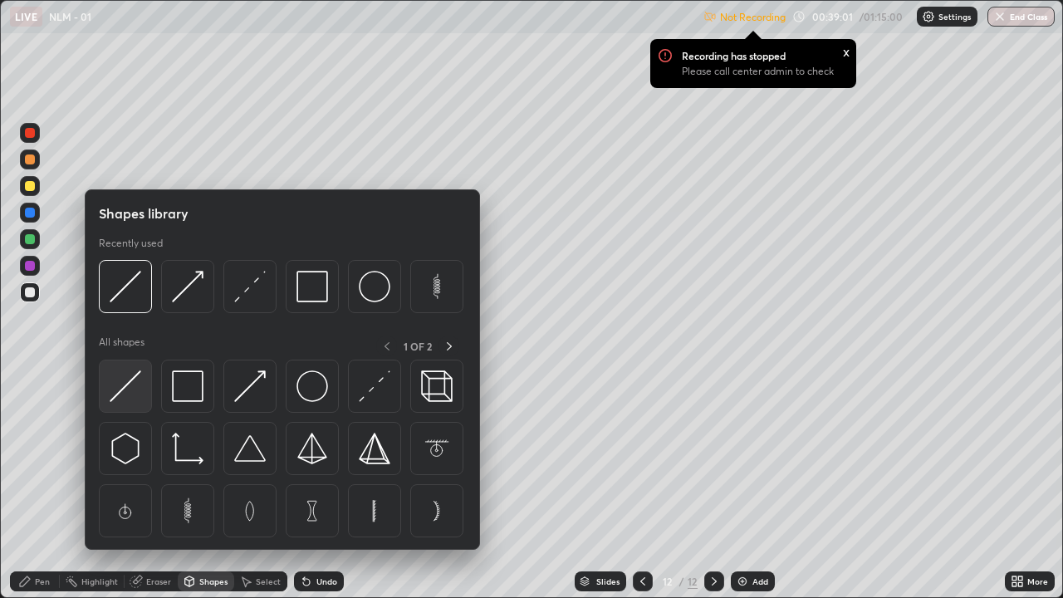
click at [126, 385] on img at bounding box center [126, 386] width 32 height 32
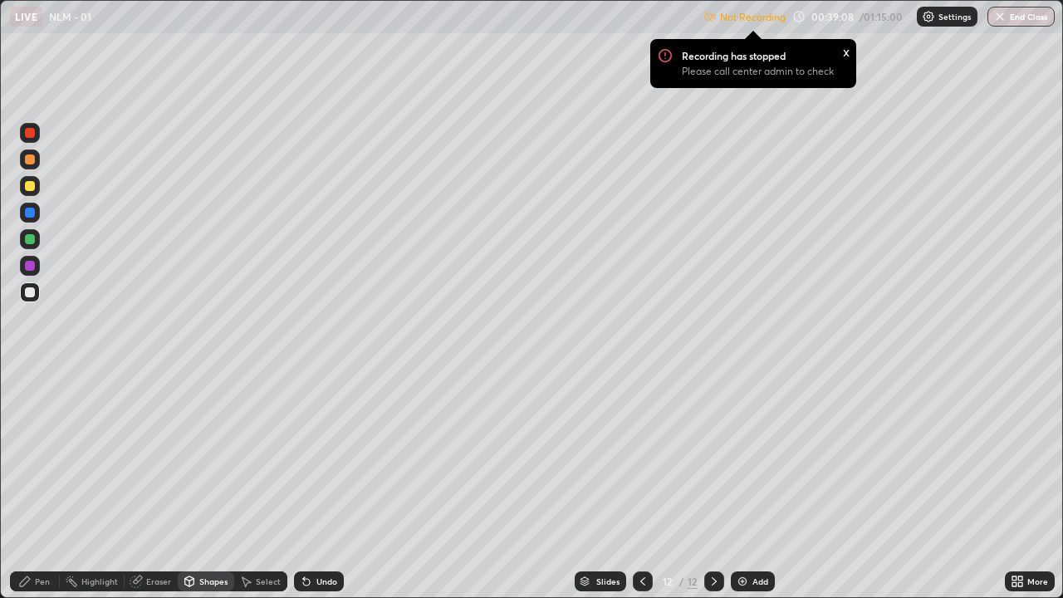
click at [50, 457] on div "Pen" at bounding box center [35, 581] width 50 height 20
click at [31, 292] on div at bounding box center [30, 292] width 10 height 10
click at [36, 159] on div at bounding box center [30, 159] width 20 height 20
click at [641, 457] on icon at bounding box center [642, 581] width 13 height 13
click at [712, 457] on icon at bounding box center [713, 581] width 13 height 13
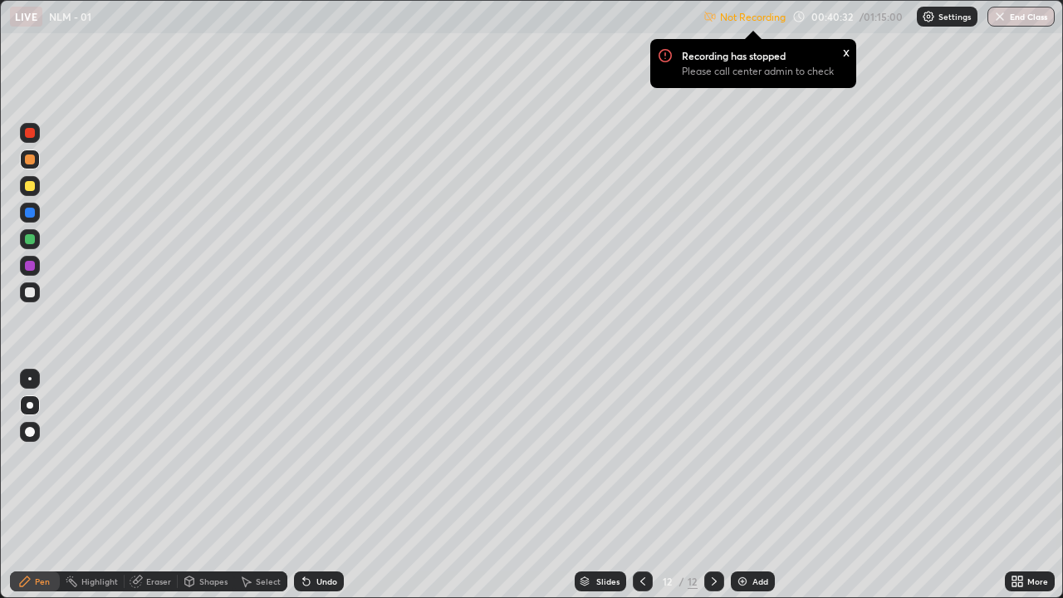
click at [171, 457] on div "Eraser" at bounding box center [151, 581] width 53 height 20
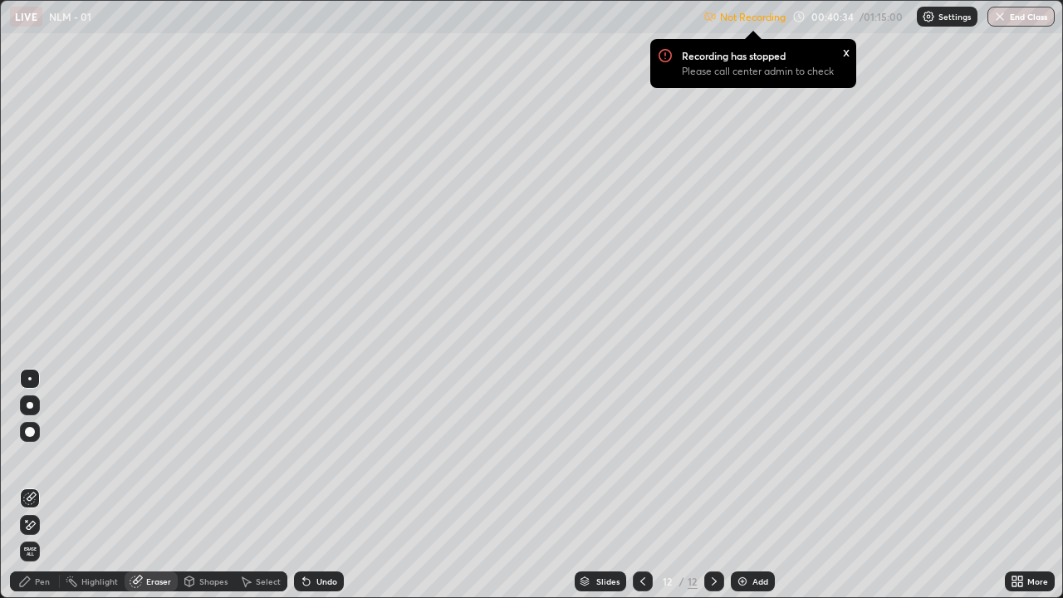
click at [47, 457] on div "Pen" at bounding box center [42, 581] width 15 height 8
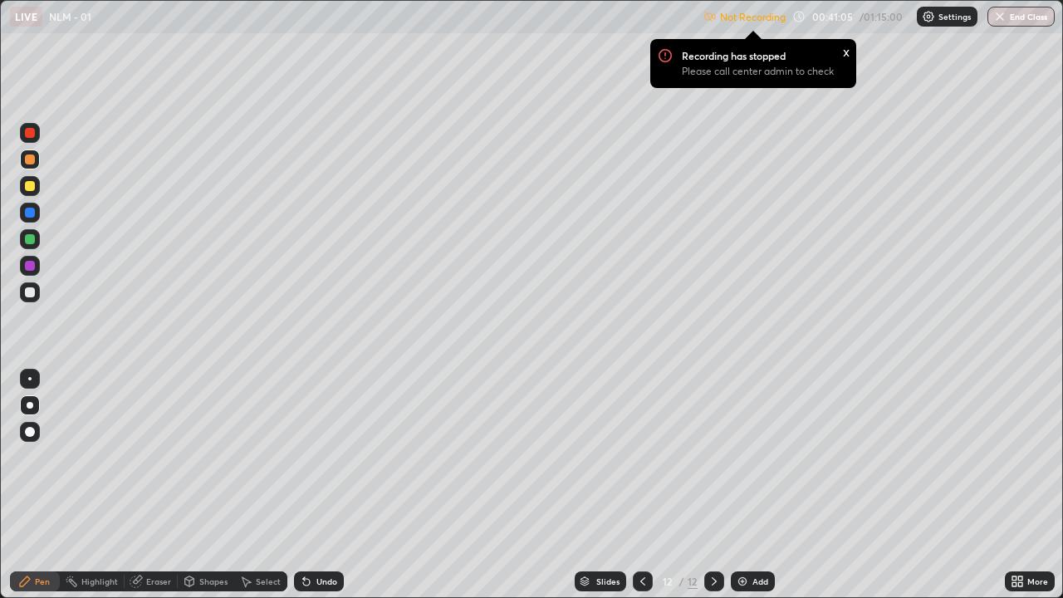
click at [32, 292] on div at bounding box center [30, 292] width 10 height 10
click at [30, 186] on div at bounding box center [30, 186] width 10 height 10
click at [204, 457] on div "Shapes" at bounding box center [206, 581] width 56 height 20
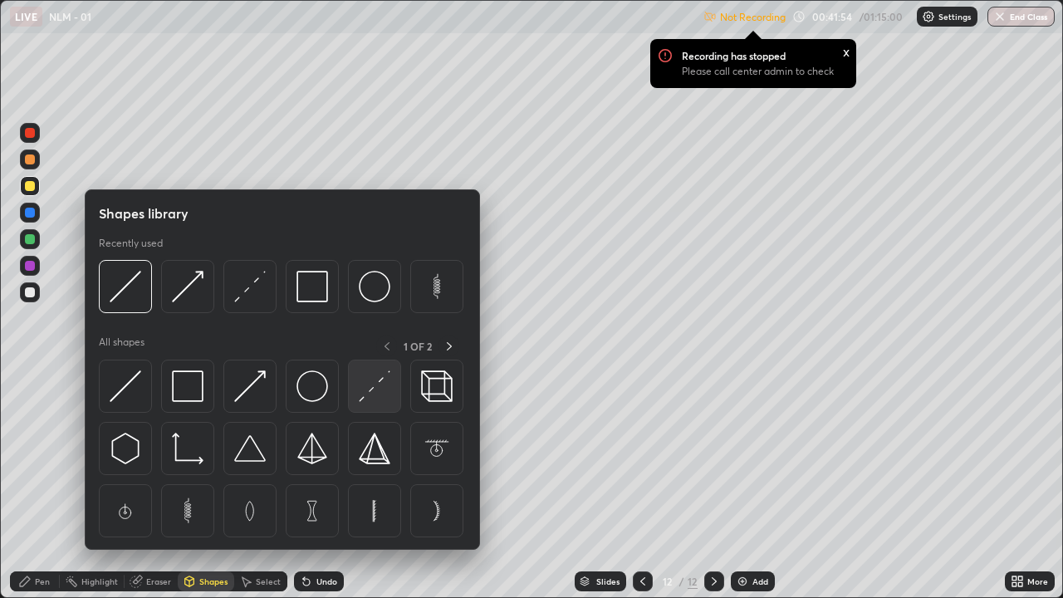
click at [369, 385] on img at bounding box center [375, 386] width 32 height 32
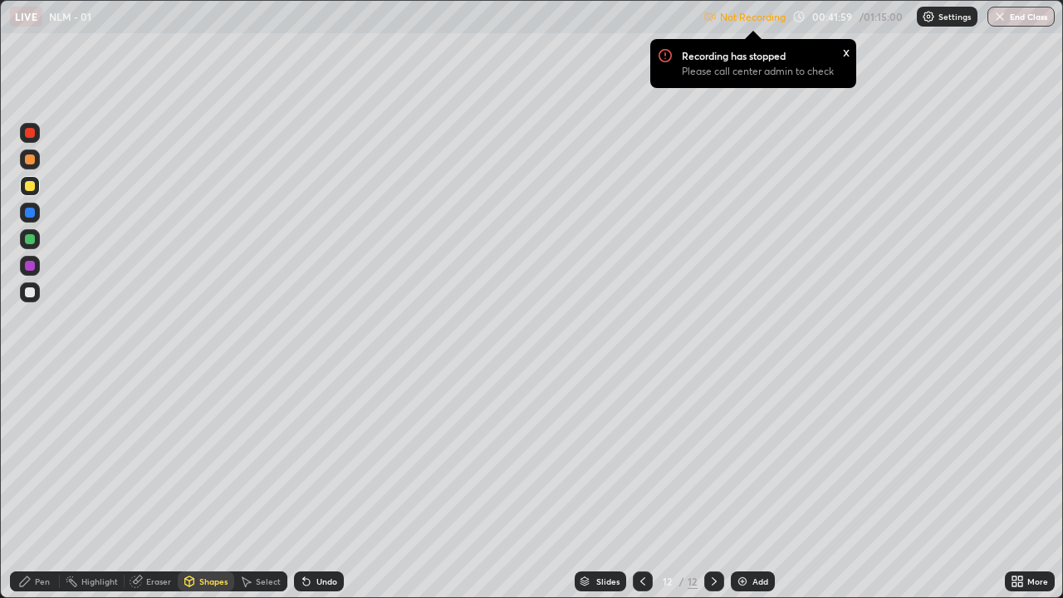
click at [42, 457] on div "Pen" at bounding box center [42, 581] width 15 height 8
click at [28, 294] on div at bounding box center [30, 292] width 10 height 10
click at [32, 187] on div at bounding box center [30, 186] width 10 height 10
click at [30, 294] on div at bounding box center [30, 292] width 10 height 10
click at [310, 457] on icon at bounding box center [306, 581] width 13 height 13
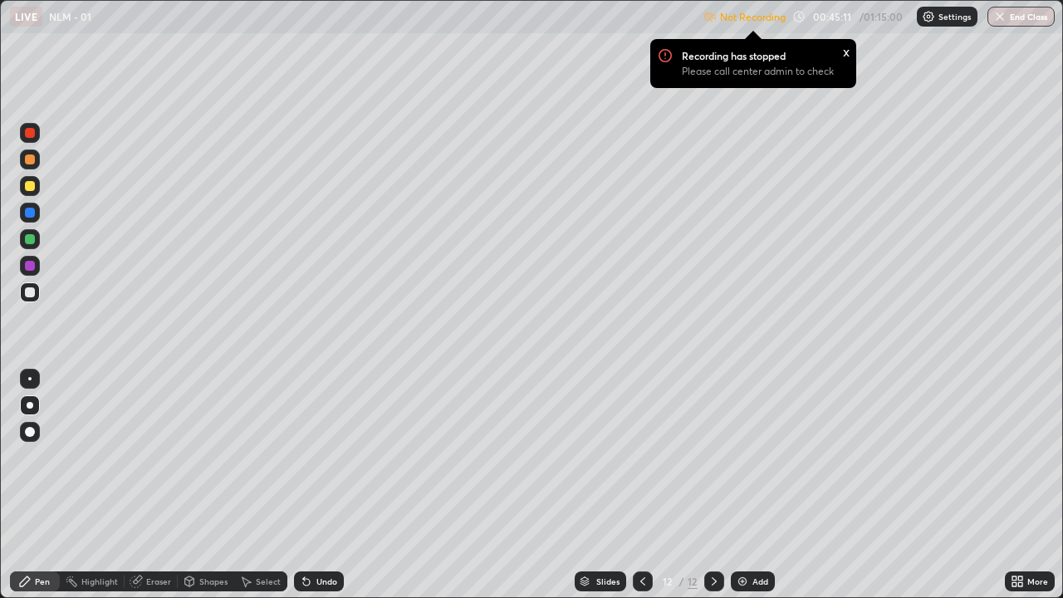
click at [306, 457] on icon at bounding box center [306, 582] width 7 height 7
click at [307, 457] on icon at bounding box center [306, 582] width 7 height 7
click at [309, 457] on icon at bounding box center [306, 581] width 13 height 13
click at [311, 457] on div "Undo" at bounding box center [319, 581] width 50 height 20
click at [316, 457] on div "Undo" at bounding box center [326, 581] width 21 height 8
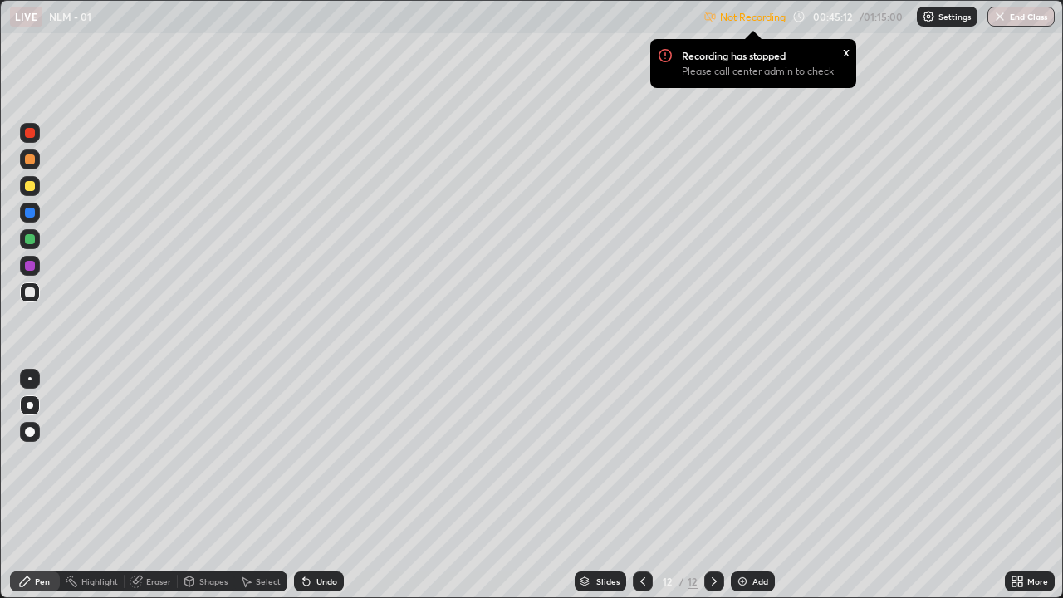
click at [320, 457] on div "Undo" at bounding box center [326, 581] width 21 height 8
click at [320, 457] on div "Undo" at bounding box center [319, 581] width 50 height 20
click at [311, 457] on icon at bounding box center [306, 581] width 13 height 13
click at [316, 457] on div "Undo" at bounding box center [326, 581] width 21 height 8
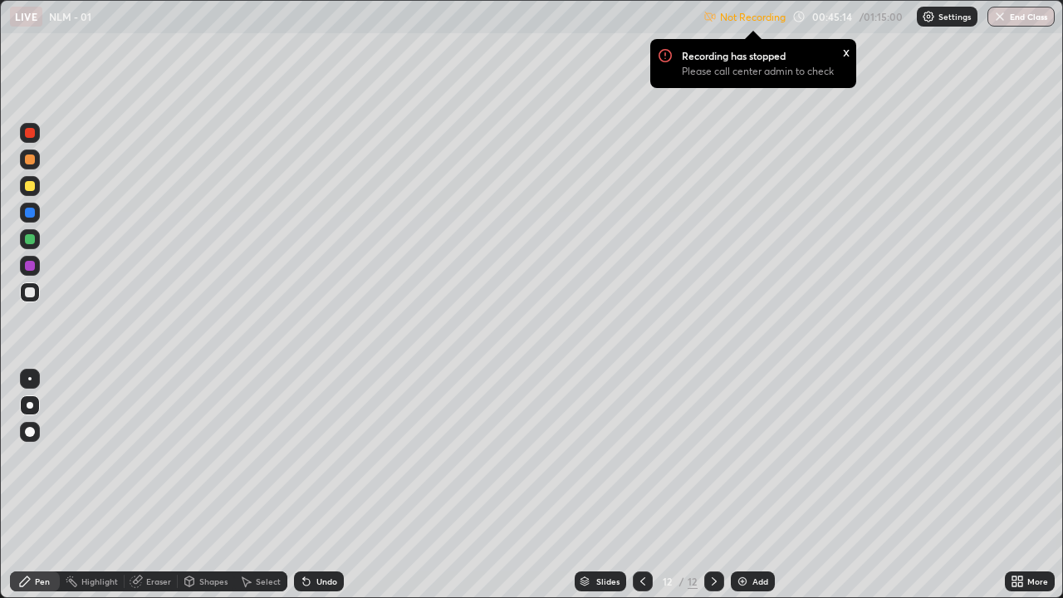
click at [316, 457] on div "Undo" at bounding box center [326, 581] width 21 height 8
click at [313, 457] on div "Undo" at bounding box center [319, 581] width 50 height 20
click at [311, 457] on div "Undo" at bounding box center [319, 581] width 50 height 20
click at [312, 457] on div "Undo" at bounding box center [319, 581] width 50 height 20
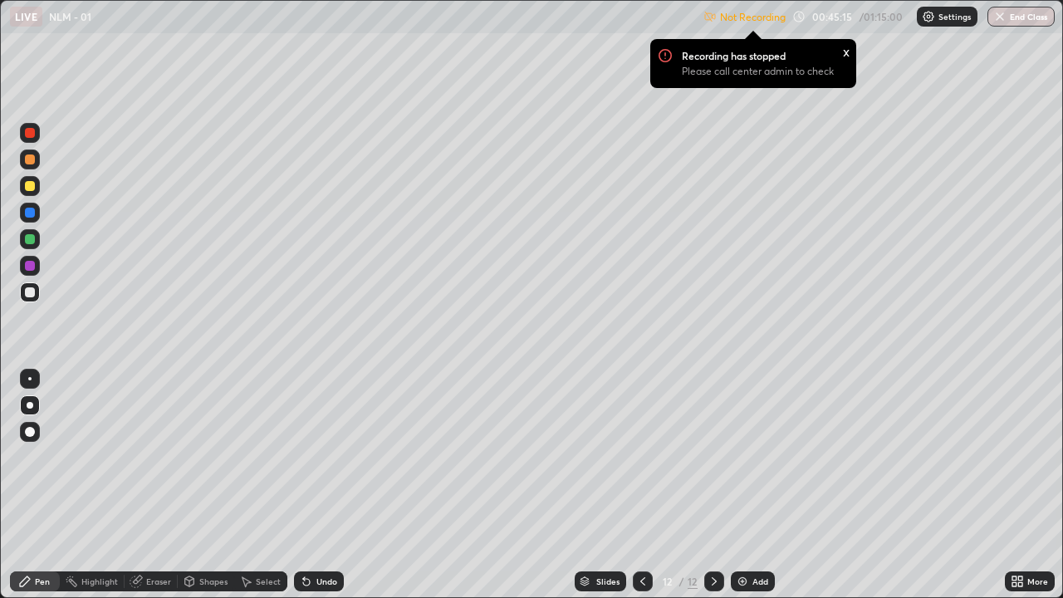
click at [309, 457] on icon at bounding box center [306, 581] width 13 height 13
click at [643, 457] on icon at bounding box center [642, 581] width 13 height 13
click at [641, 457] on icon at bounding box center [642, 581] width 13 height 13
click at [642, 457] on icon at bounding box center [642, 581] width 5 height 8
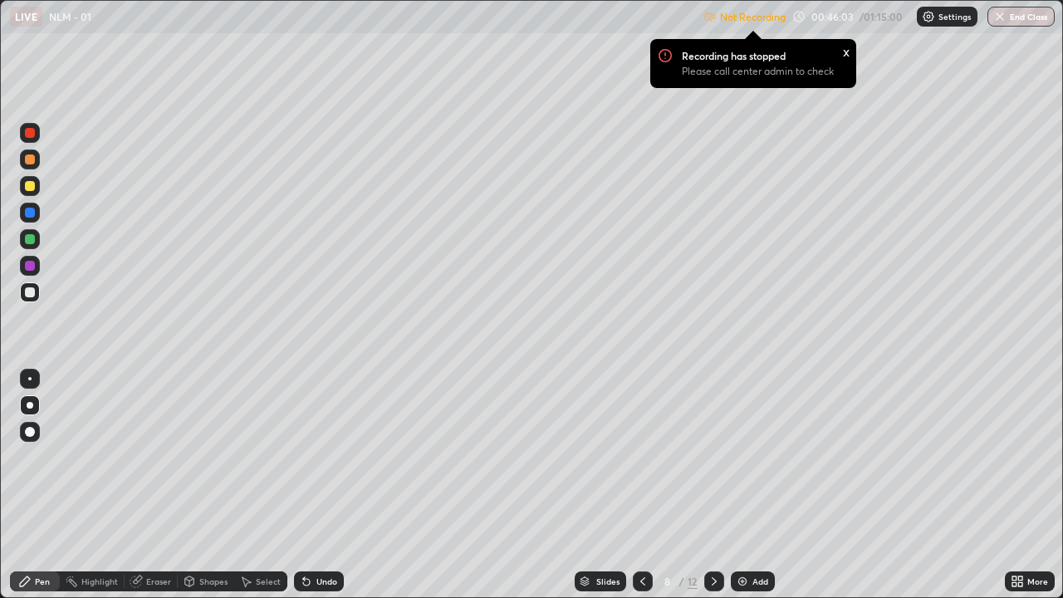
click at [649, 457] on div at bounding box center [643, 581] width 20 height 33
click at [641, 457] on icon at bounding box center [642, 581] width 13 height 13
click at [642, 457] on icon at bounding box center [642, 581] width 13 height 13
click at [641, 457] on icon at bounding box center [642, 581] width 13 height 13
click at [44, 457] on div "Pen" at bounding box center [42, 581] width 15 height 8
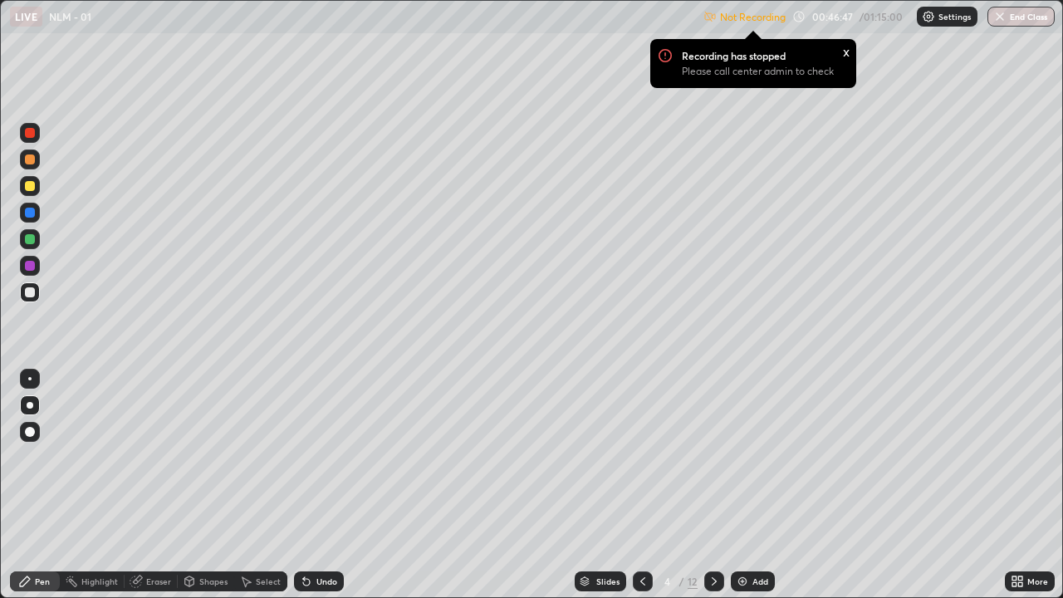
click at [712, 457] on icon at bounding box center [713, 581] width 13 height 13
click at [644, 457] on icon at bounding box center [642, 581] width 13 height 13
click at [712, 457] on icon at bounding box center [713, 581] width 13 height 13
click at [643, 457] on icon at bounding box center [642, 581] width 13 height 13
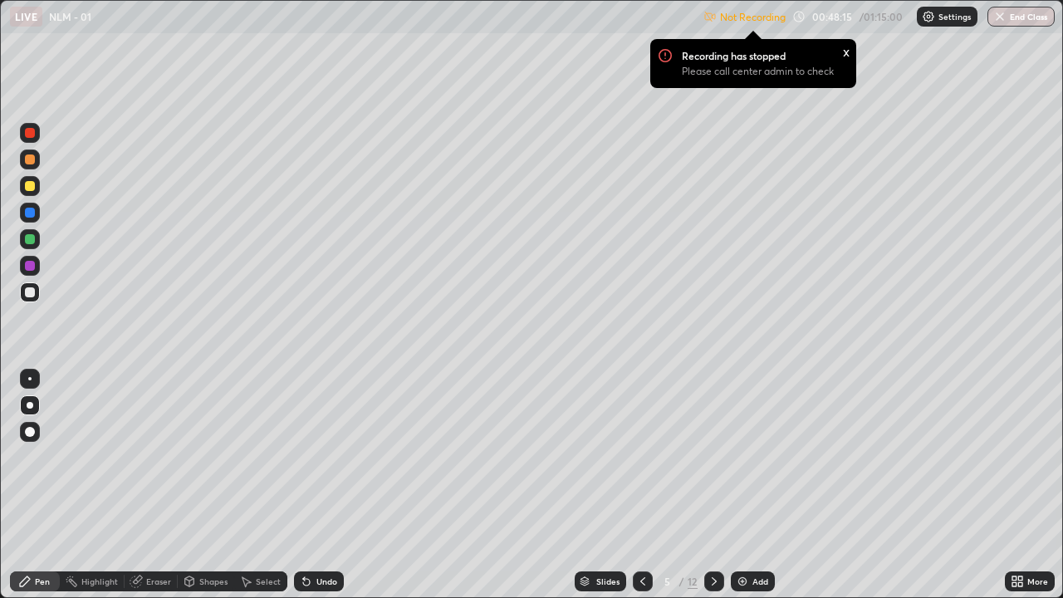
click at [844, 51] on div "x" at bounding box center [846, 50] width 7 height 17
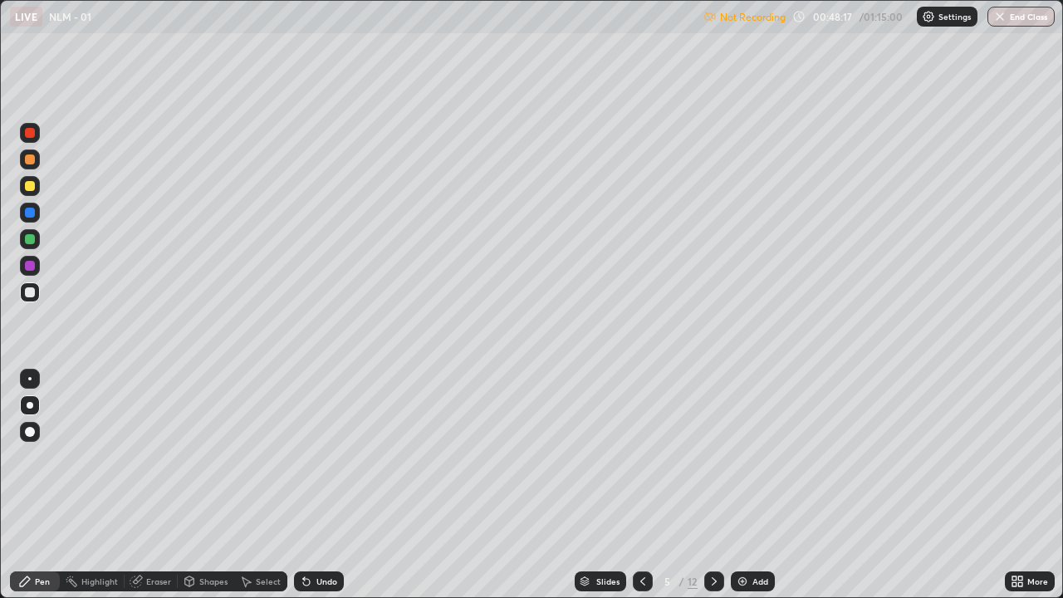
click at [639, 457] on icon at bounding box center [642, 581] width 13 height 13
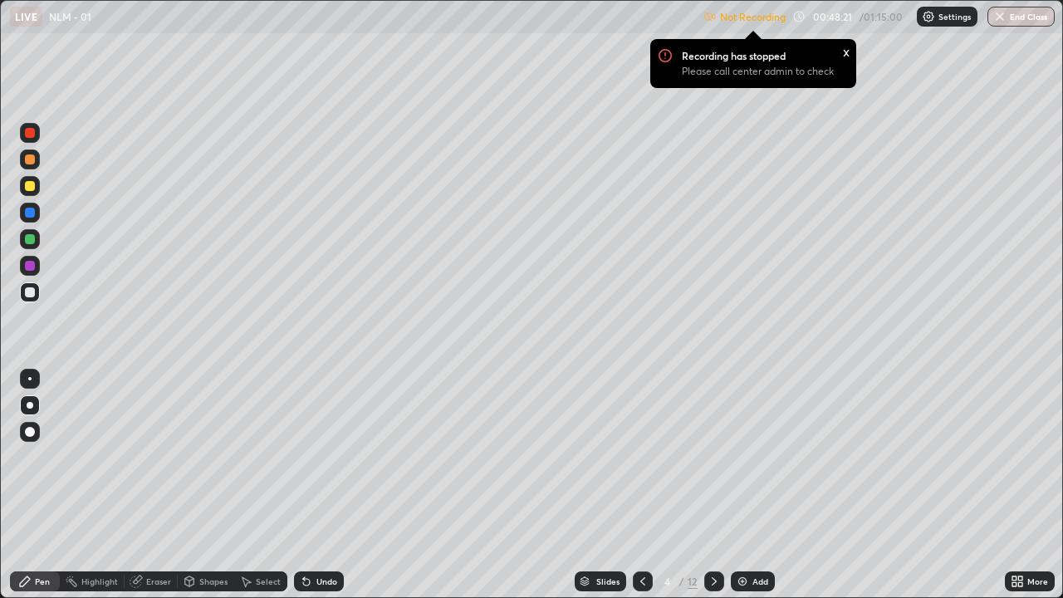
click at [845, 56] on div "x" at bounding box center [846, 50] width 7 height 17
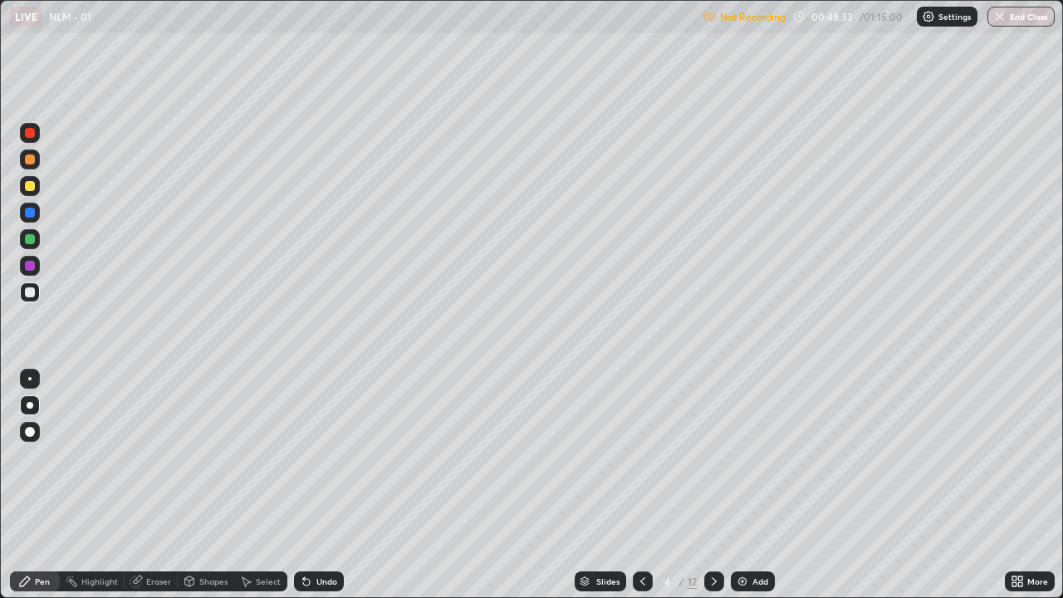
click at [930, 21] on img at bounding box center [928, 16] width 13 height 13
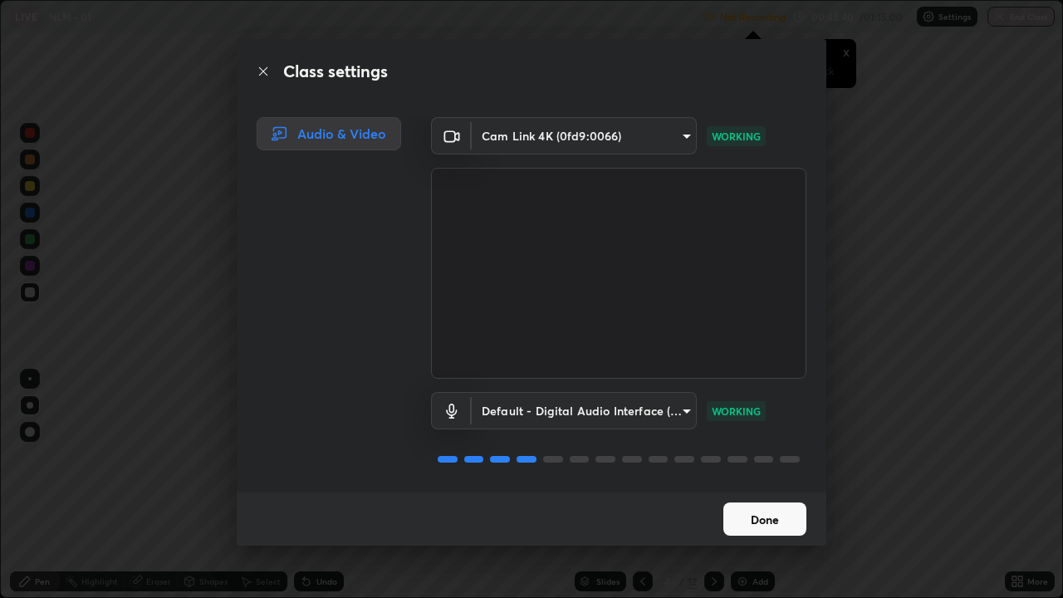
click at [751, 408] on p "WORKING" at bounding box center [736, 411] width 49 height 15
click at [791, 457] on button "Done" at bounding box center [764, 518] width 83 height 33
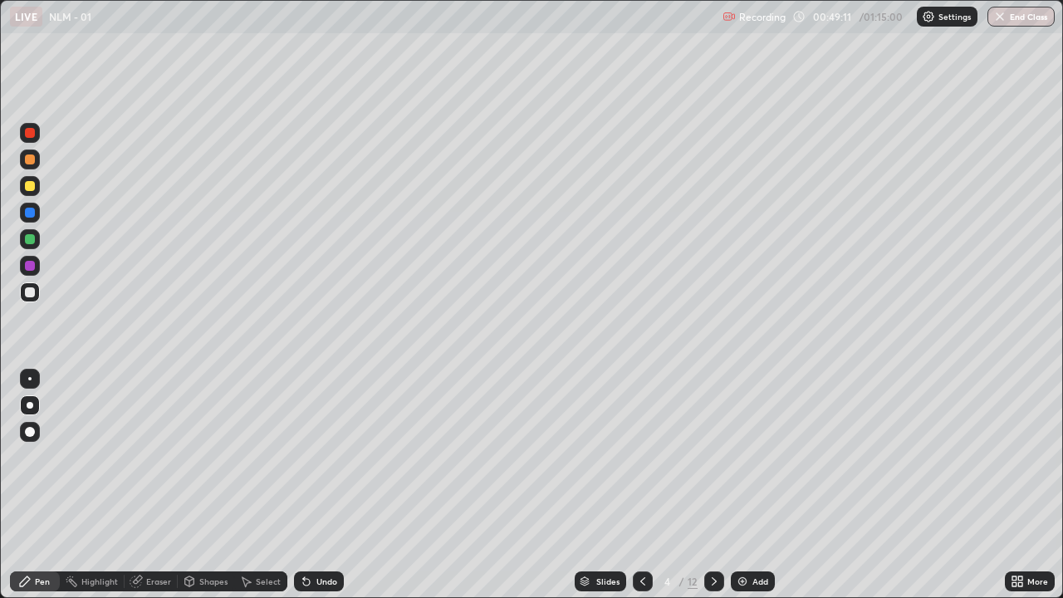
click at [714, 457] on icon at bounding box center [713, 581] width 13 height 13
click at [722, 457] on div at bounding box center [714, 581] width 20 height 20
click at [162, 457] on div "Eraser" at bounding box center [158, 581] width 25 height 8
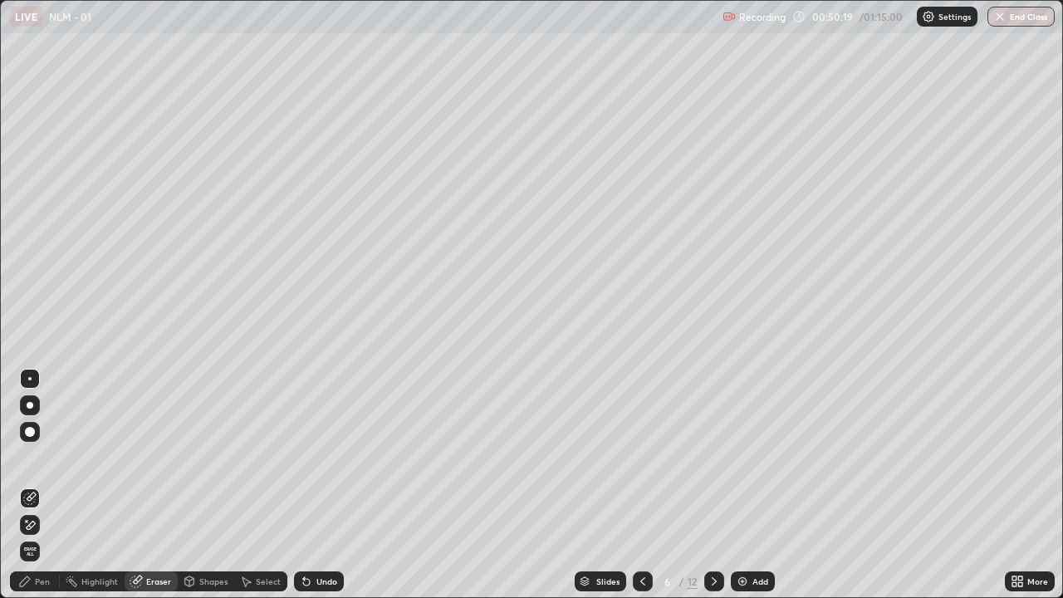
click at [37, 457] on div "Pen" at bounding box center [42, 581] width 15 height 8
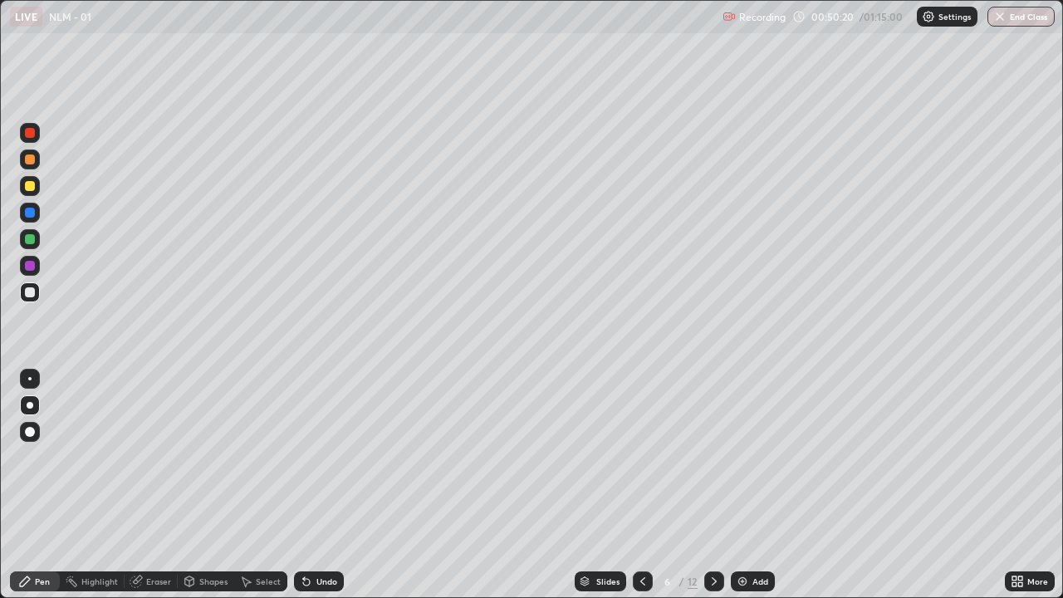
click at [27, 294] on div at bounding box center [30, 292] width 10 height 10
click at [712, 457] on icon at bounding box center [713, 581] width 13 height 13
click at [710, 457] on icon at bounding box center [713, 581] width 13 height 13
click at [711, 457] on icon at bounding box center [713, 581] width 13 height 13
click at [28, 292] on div at bounding box center [30, 292] width 10 height 10
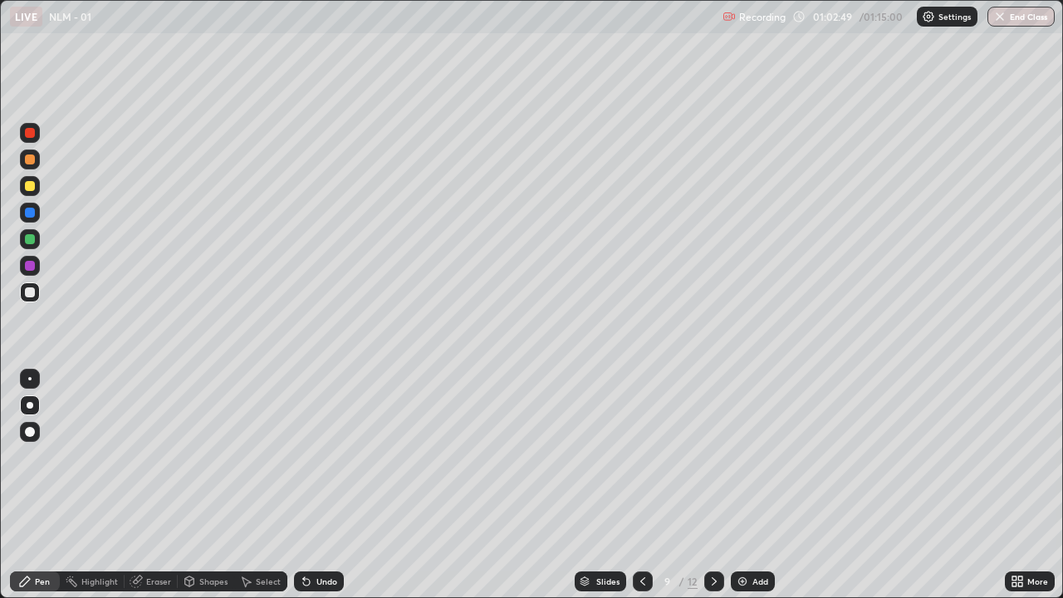
click at [303, 457] on icon at bounding box center [304, 578] width 2 height 2
click at [304, 457] on icon at bounding box center [306, 582] width 7 height 7
click at [303, 457] on icon at bounding box center [306, 582] width 7 height 7
click at [306, 457] on icon at bounding box center [306, 582] width 7 height 7
click at [32, 193] on div at bounding box center [30, 186] width 20 height 20
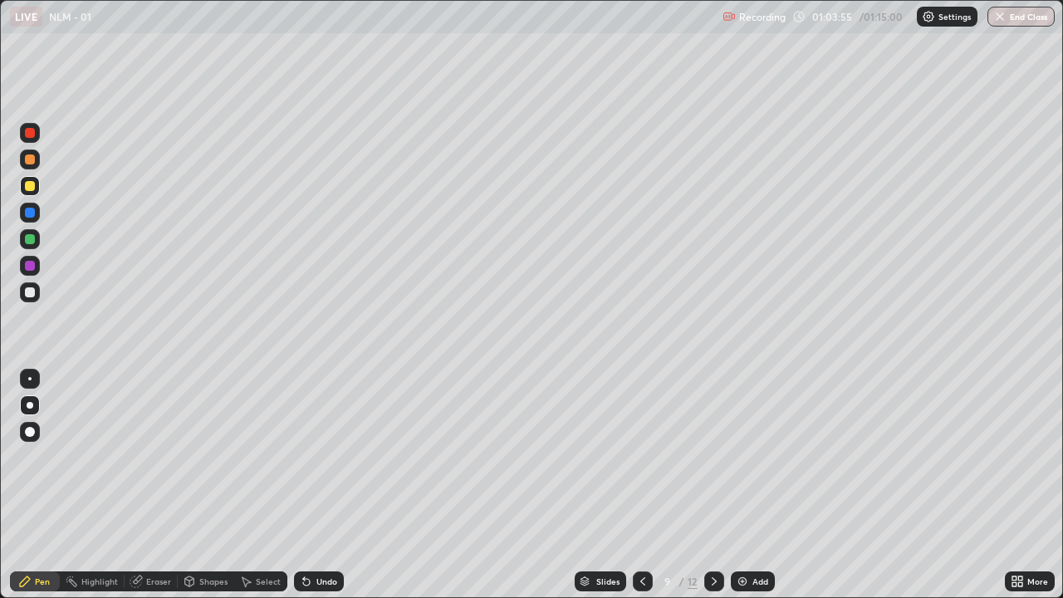
click at [44, 76] on div "Erase all" at bounding box center [30, 298] width 40 height 531
click at [722, 457] on div at bounding box center [714, 581] width 20 height 20
click at [644, 457] on icon at bounding box center [642, 581] width 13 height 13
click at [720, 457] on div at bounding box center [714, 581] width 20 height 20
click at [712, 457] on icon at bounding box center [713, 581] width 13 height 13
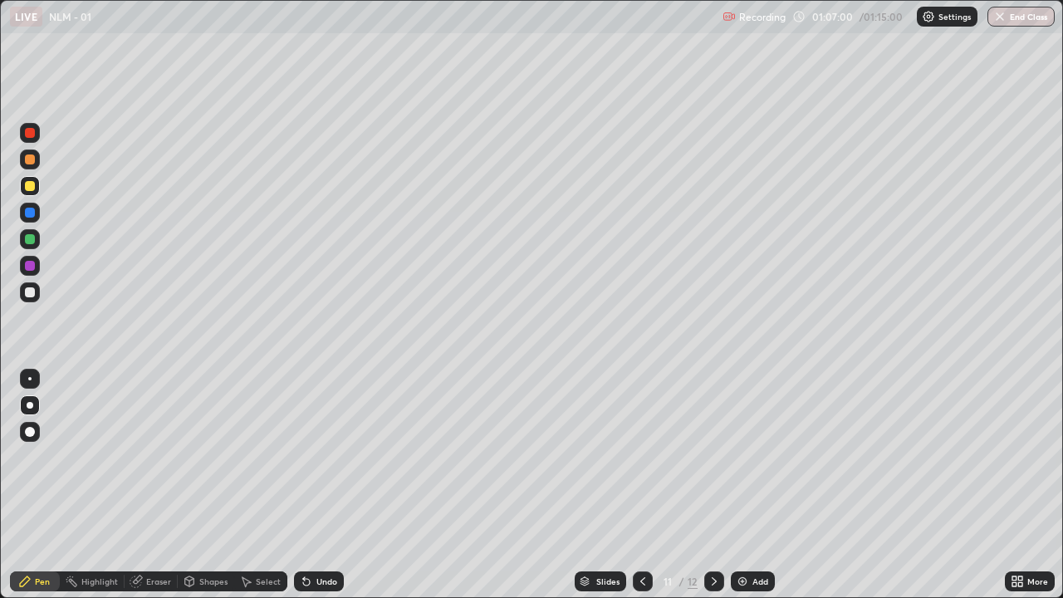
click at [649, 457] on div at bounding box center [643, 581] width 20 height 20
click at [712, 457] on icon at bounding box center [713, 581] width 13 height 13
click at [707, 457] on icon at bounding box center [713, 581] width 13 height 13
click at [712, 457] on icon at bounding box center [714, 581] width 5 height 8
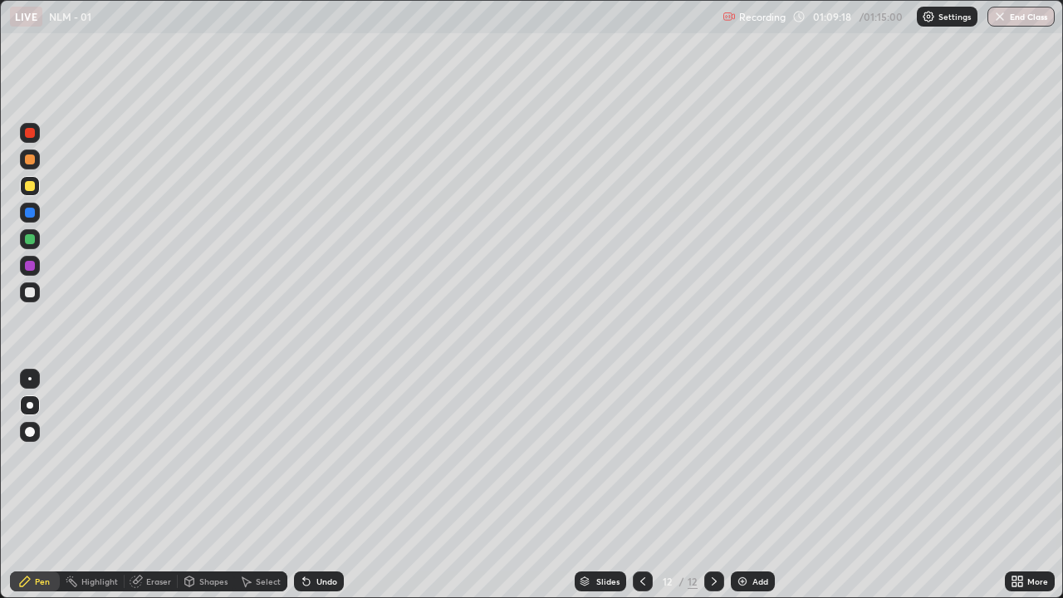
click at [641, 457] on icon at bounding box center [642, 581] width 13 height 13
click at [710, 457] on icon at bounding box center [713, 581] width 13 height 13
click at [1005, 19] on img "button" at bounding box center [1000, 16] width 13 height 13
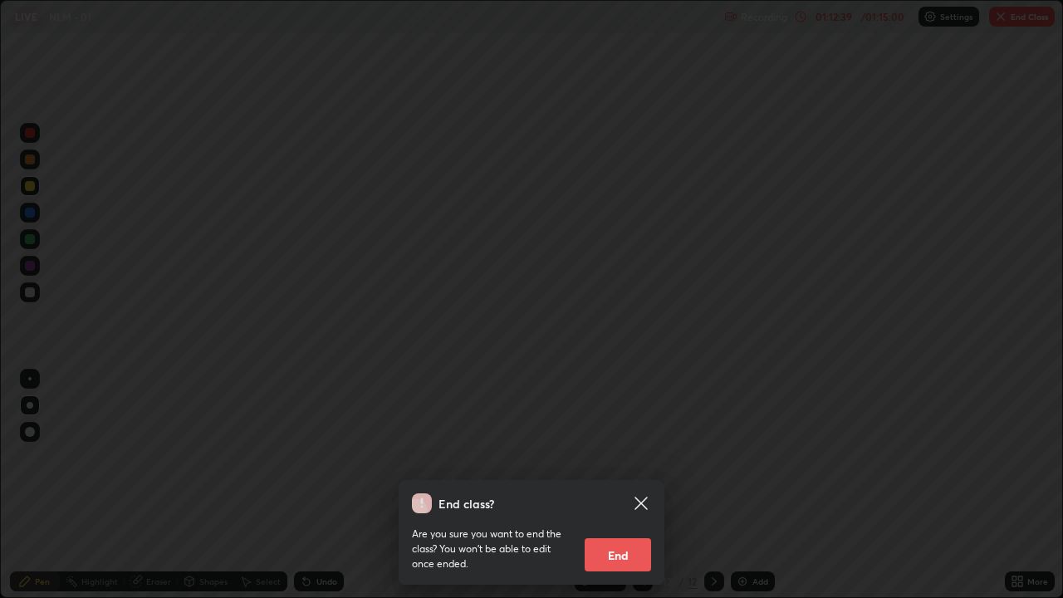
click at [619, 457] on button "End" at bounding box center [618, 554] width 66 height 33
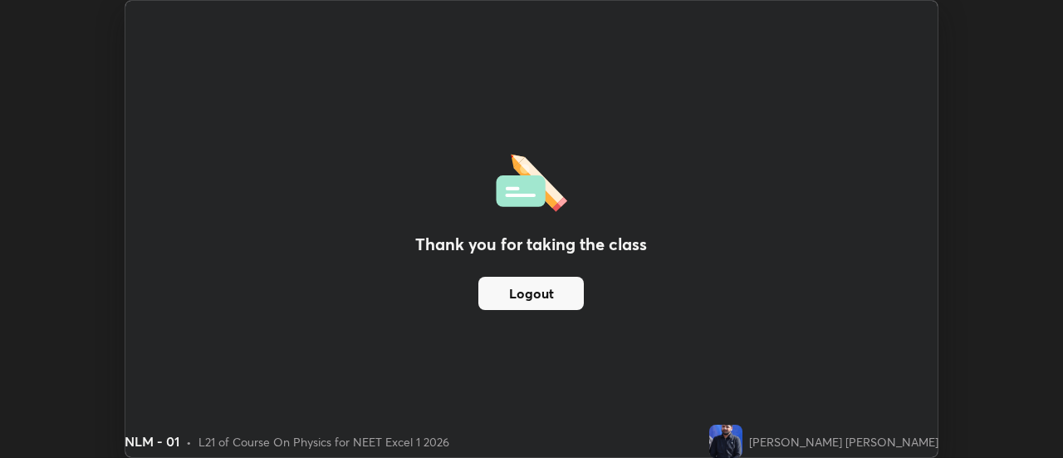
scroll to position [82579, 81974]
